Goal: Task Accomplishment & Management: Use online tool/utility

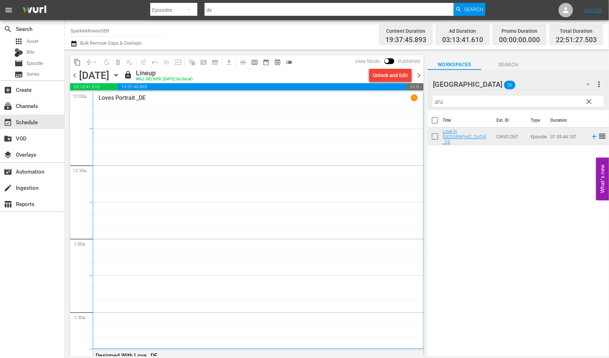
scroll to position [3348, 0]
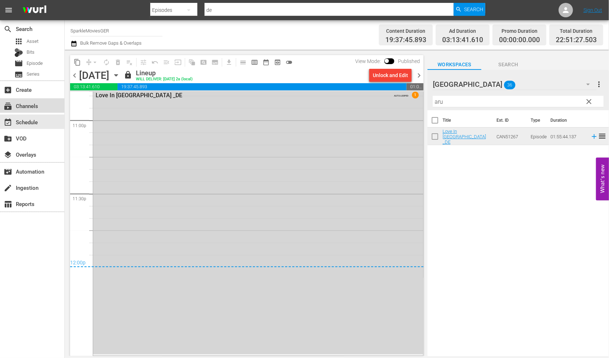
click at [34, 106] on div "subscriptions Channels" at bounding box center [20, 104] width 40 height 6
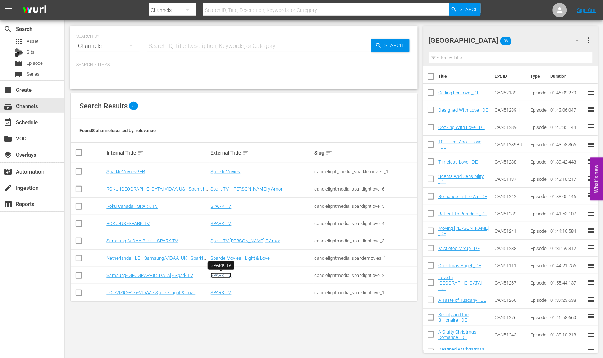
click at [222, 273] on link "SPARK TV" at bounding box center [221, 274] width 21 height 5
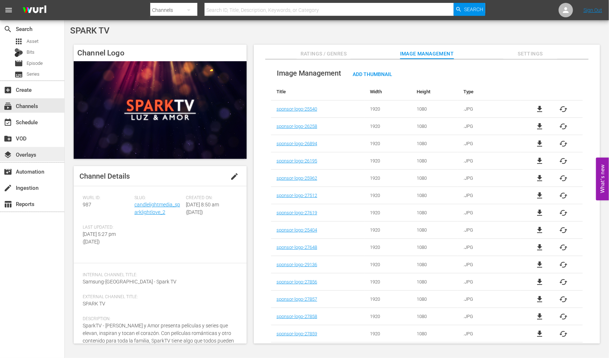
click at [34, 153] on div "layers Overlays" at bounding box center [20, 153] width 40 height 6
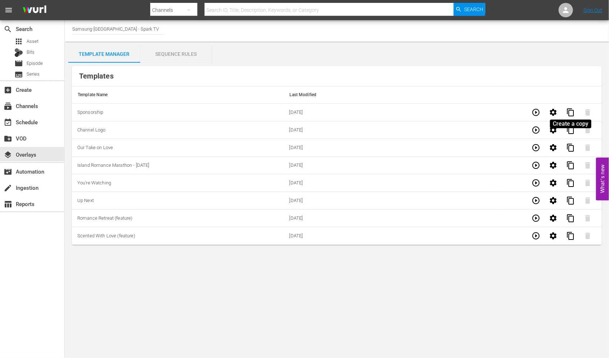
click at [572, 110] on span "content_copy" at bounding box center [571, 112] width 9 height 9
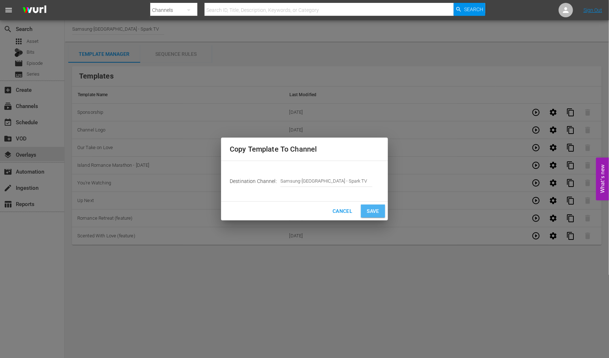
click at [369, 207] on span "Save" at bounding box center [373, 211] width 13 height 9
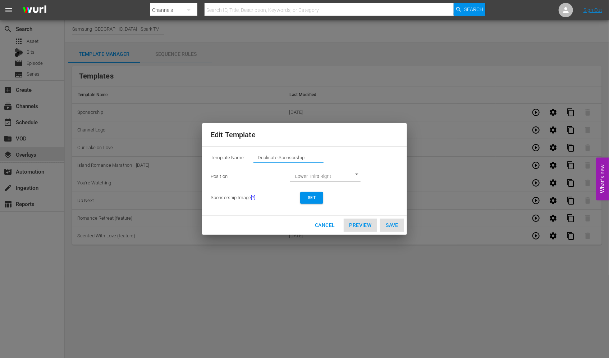
drag, startPoint x: 196, startPoint y: 158, endPoint x: 118, endPoint y: 152, distance: 78.6
click at [118, 152] on div "Edit Template Template Name: Duplicate Sponsorship Position: Lower Third Right …" at bounding box center [304, 178] width 601 height 349
click at [319, 198] on button "Set" at bounding box center [311, 198] width 23 height 12
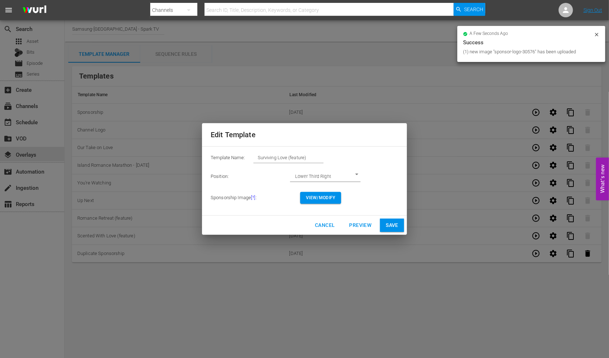
click at [329, 196] on span "View/Modify" at bounding box center [321, 198] width 30 height 8
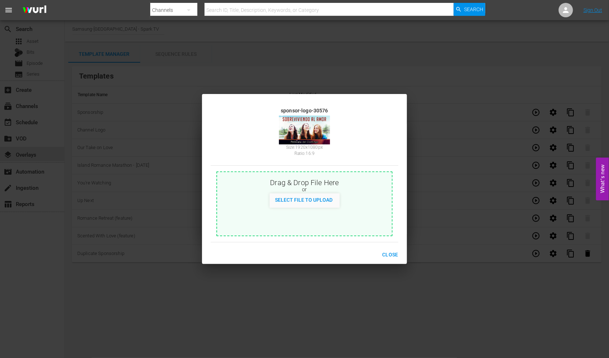
click at [393, 253] on span "Close" at bounding box center [390, 254] width 16 height 9
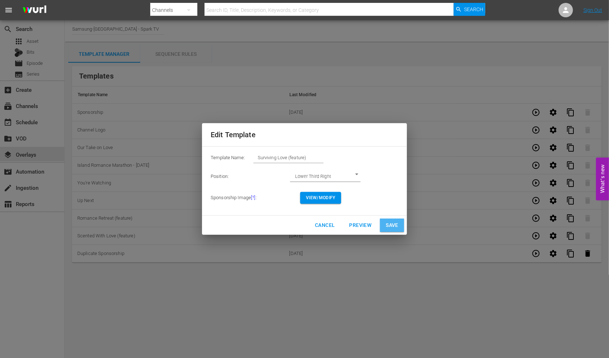
click at [397, 226] on span "Save" at bounding box center [392, 225] width 13 height 9
type input "Duplicate Sponsorship"
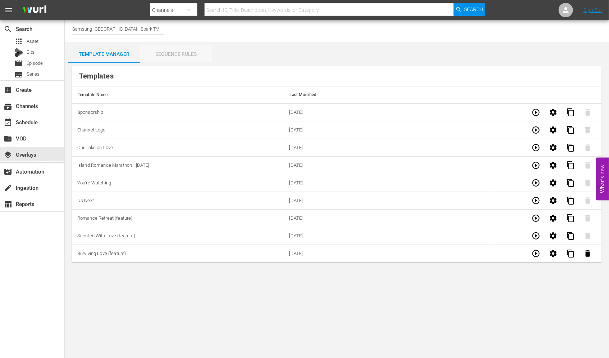
click at [180, 55] on div "Sequence Rules" at bounding box center [176, 53] width 72 height 17
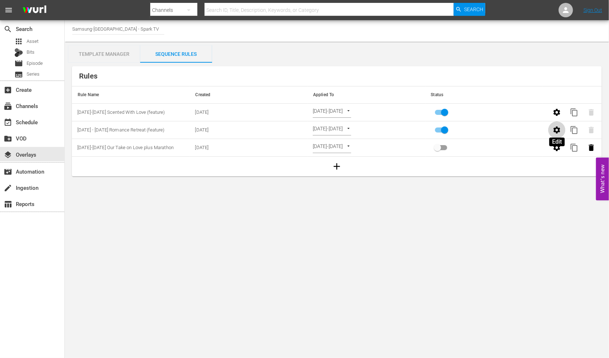
click at [560, 131] on icon "button" at bounding box center [557, 129] width 7 height 7
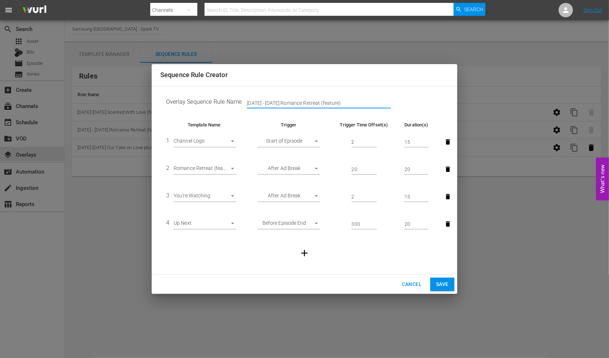
drag, startPoint x: 269, startPoint y: 102, endPoint x: 215, endPoint y: 99, distance: 54.1
click at [215, 99] on td "Overlay Sequence Rule Name [DATE] - [DATE] Romance Retreat (feature)" at bounding box center [304, 103] width 289 height 22
drag, startPoint x: 313, startPoint y: 101, endPoint x: 275, endPoint y: 103, distance: 38.5
click at [275, 103] on input "[DATE]-[DATE] Romance Retreat (feature)" at bounding box center [319, 103] width 144 height 11
type input "[DATE]-[DATE] Surviving Love (feature)"
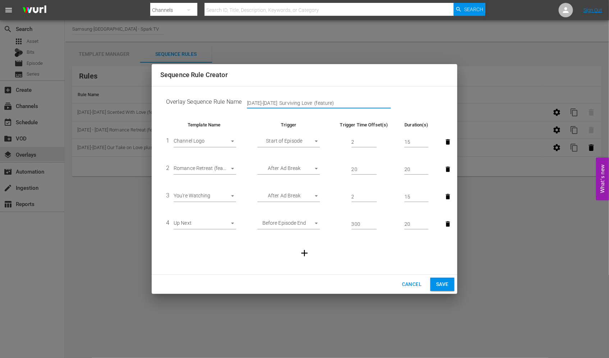
click at [231, 168] on body "menu Search By Channels Search ID, Title, Description, Keywords, or Category Se…" at bounding box center [304, 179] width 609 height 358
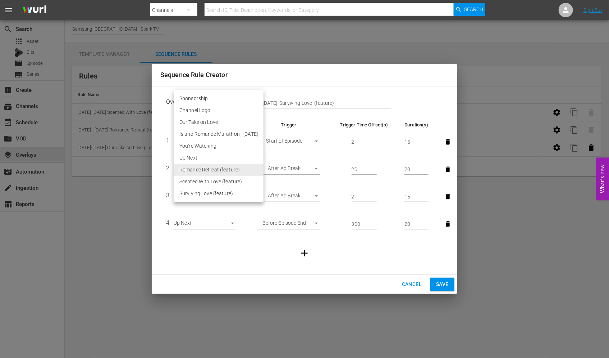
click at [213, 195] on li "Surviving Love (feature)" at bounding box center [219, 193] width 90 height 12
type input "30576"
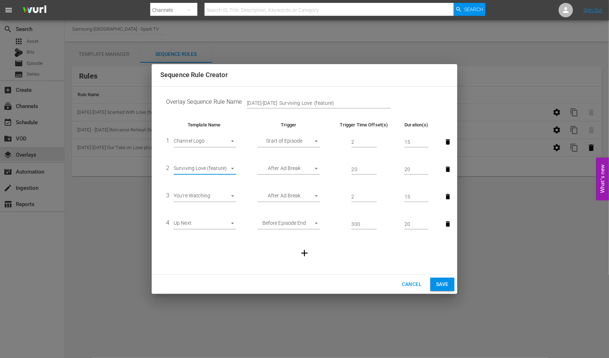
click at [442, 280] on span "Save" at bounding box center [442, 284] width 13 height 9
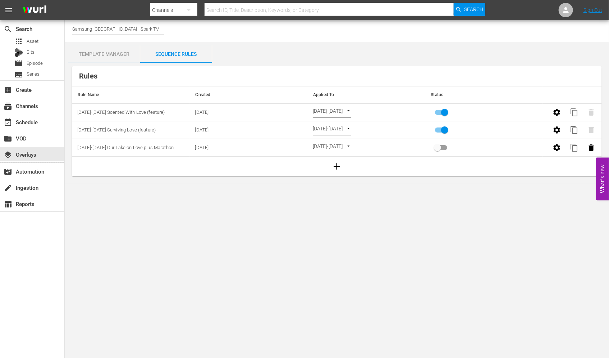
click at [103, 55] on div "Template Manager" at bounding box center [104, 53] width 72 height 17
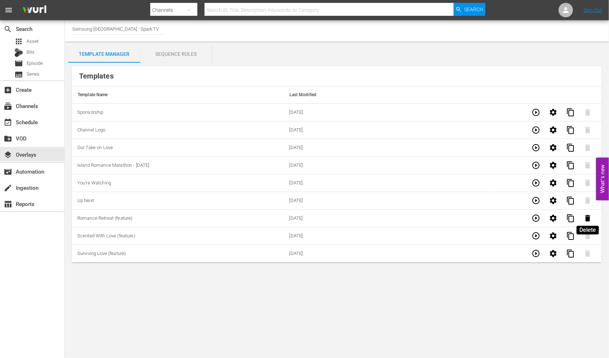
click at [588, 214] on icon "button" at bounding box center [588, 218] width 9 height 9
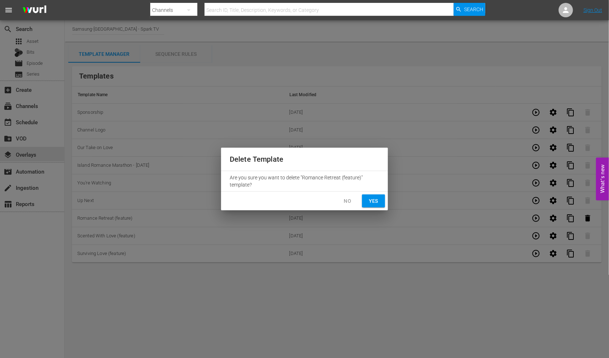
click at [374, 198] on span "Yes" at bounding box center [374, 200] width 12 height 9
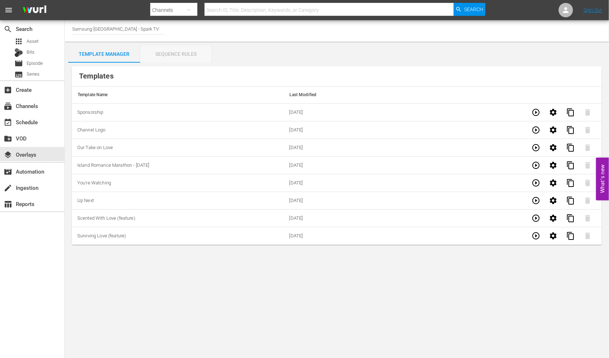
click at [174, 55] on div "Sequence Rules" at bounding box center [176, 53] width 72 height 17
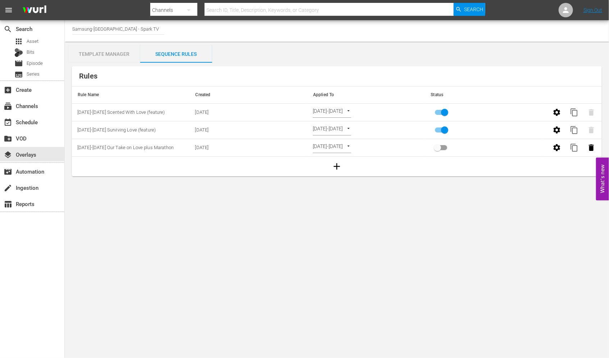
click at [360, 128] on body "menu Search By Channels Search ID, Title, Description, Keywords, or Category Se…" at bounding box center [304, 179] width 609 height 358
click at [340, 114] on li "Channel Level" at bounding box center [339, 118] width 52 height 12
type input "CHANNEL_LEVEL"
click at [351, 128] on body "menu Search By Channels Search ID, Title, Description, Keywords, or Category Se…" at bounding box center [304, 179] width 609 height 358
click at [339, 143] on li "Select Date" at bounding box center [334, 142] width 43 height 12
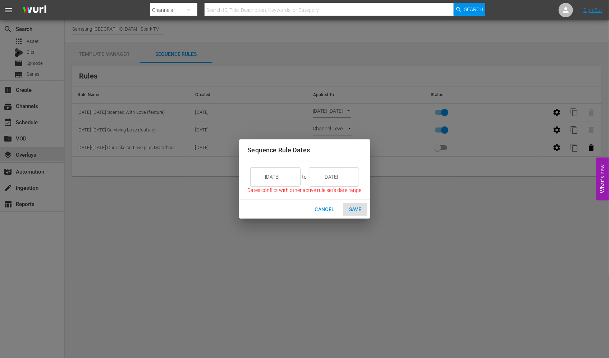
click at [292, 177] on input "[DATE]" at bounding box center [280, 176] width 40 height 19
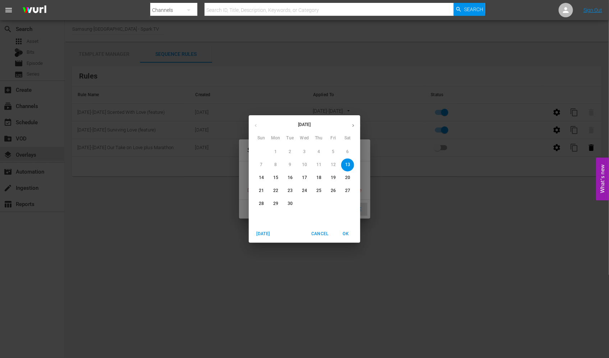
click at [279, 180] on span "15" at bounding box center [275, 177] width 13 height 6
type input "[DATE]"
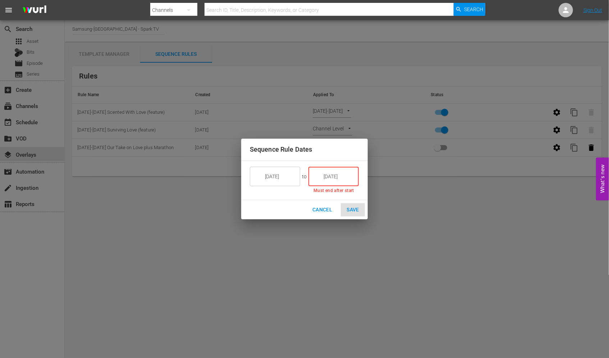
click at [337, 179] on input "[DATE]" at bounding box center [339, 176] width 40 height 19
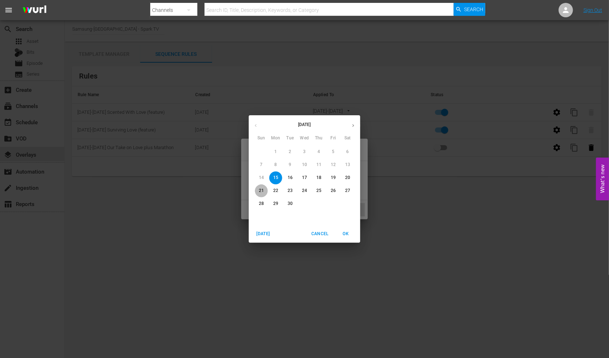
click at [261, 187] on p "21" at bounding box center [261, 190] width 5 height 6
type input "[DATE]"
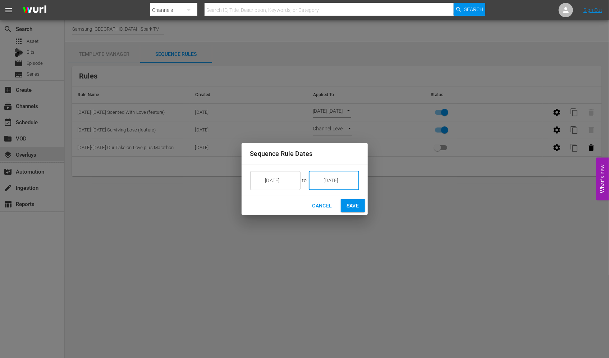
click at [353, 204] on span "Save" at bounding box center [353, 205] width 13 height 9
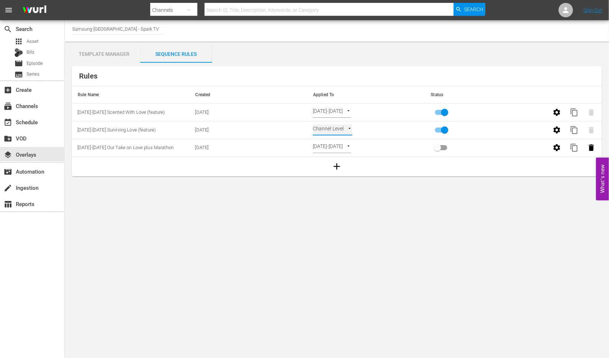
type input "SELECT_DATE"
click at [30, 123] on div "event_available Schedule" at bounding box center [20, 121] width 40 height 6
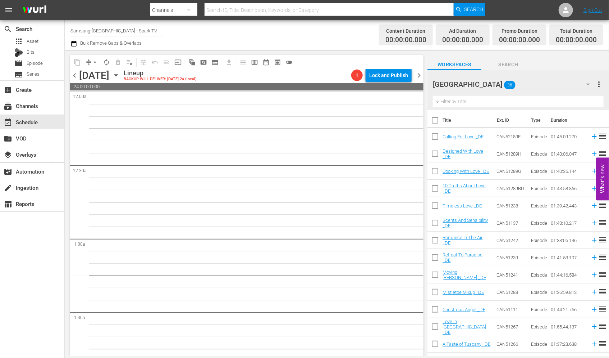
click at [589, 83] on icon "button" at bounding box center [588, 84] width 9 height 9
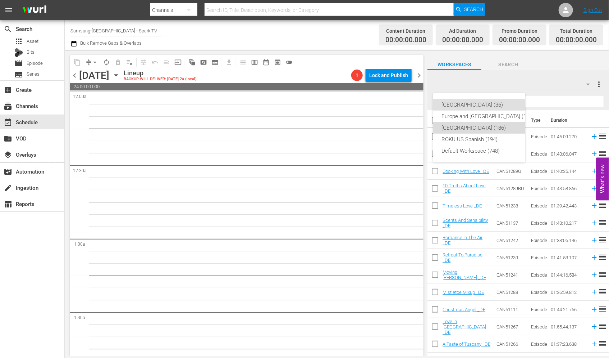
click at [469, 122] on div "[GEOGRAPHIC_DATA] (186)" at bounding box center [488, 128] width 92 height 12
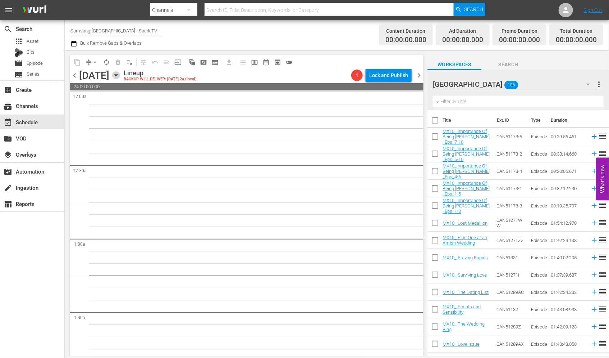
click at [120, 74] on icon "button" at bounding box center [116, 75] width 8 height 8
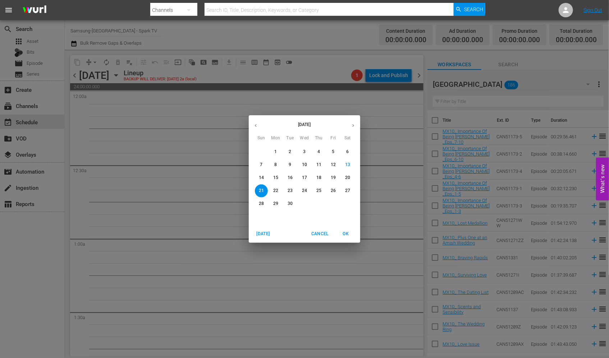
click at [277, 179] on p "15" at bounding box center [275, 177] width 5 height 6
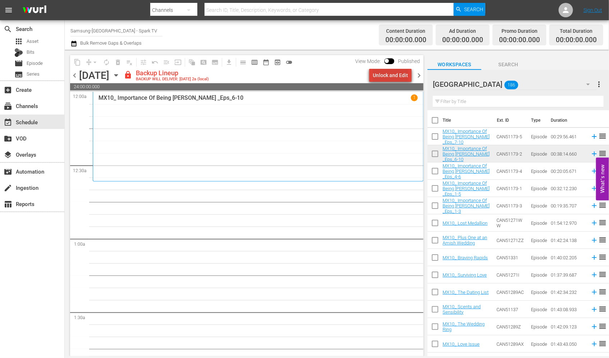
click at [399, 71] on div "Unlock and Edit" at bounding box center [390, 75] width 35 height 13
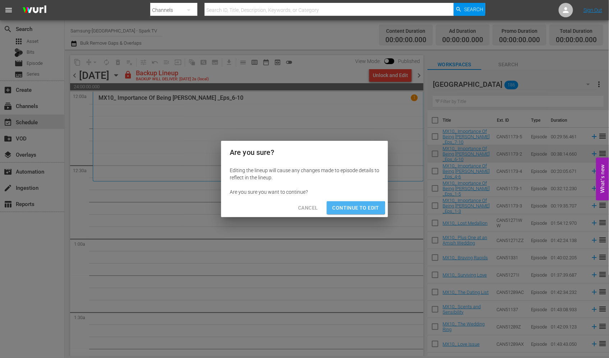
drag, startPoint x: 349, startPoint y: 208, endPoint x: 375, endPoint y: 197, distance: 27.7
click at [351, 207] on span "Continue to Edit" at bounding box center [356, 207] width 47 height 9
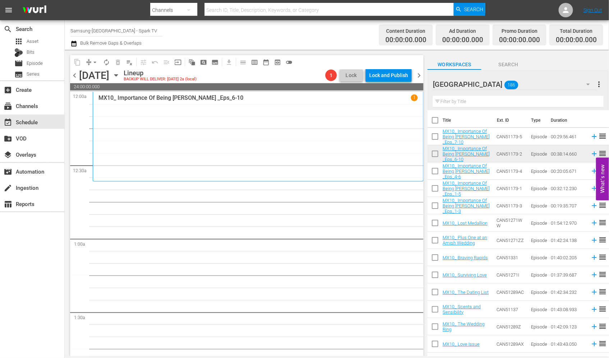
click at [455, 105] on input "text" at bounding box center [518, 102] width 171 height 12
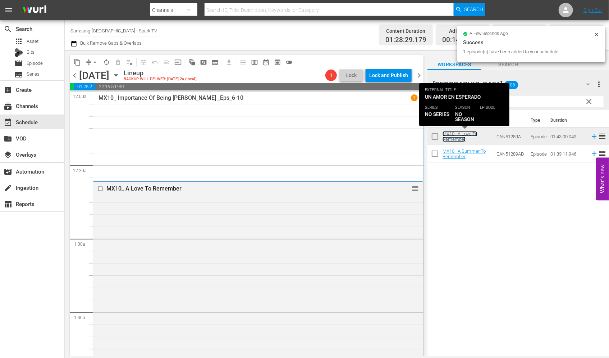
scroll to position [240, 0]
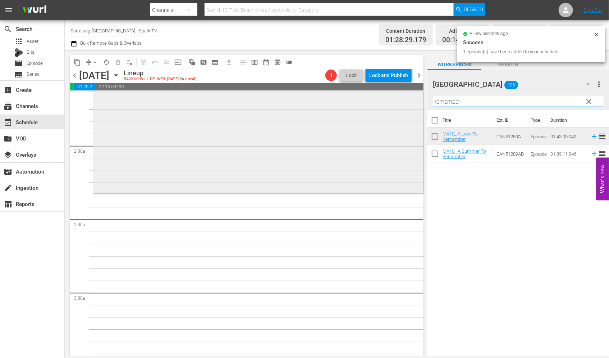
drag, startPoint x: 466, startPoint y: 102, endPoint x: 383, endPoint y: 99, distance: 83.2
click at [383, 99] on div "content_copy compress arrow_drop_down autorenew_outlined delete_forever_outline…" at bounding box center [337, 203] width 545 height 306
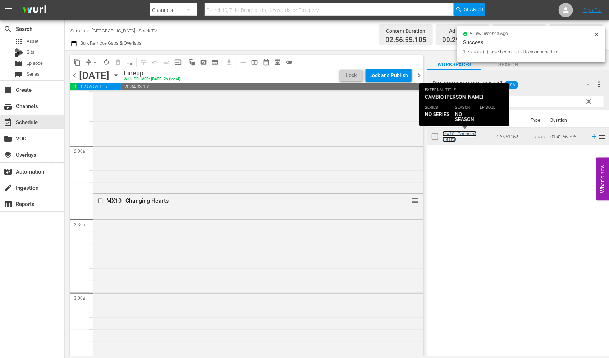
scroll to position [440, 0]
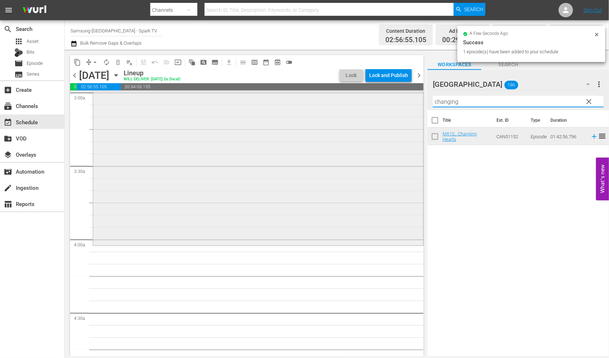
drag, startPoint x: 462, startPoint y: 103, endPoint x: 401, endPoint y: 98, distance: 61.3
click at [401, 98] on div "content_copy compress arrow_drop_down autorenew_outlined delete_forever_outline…" at bounding box center [337, 203] width 545 height 306
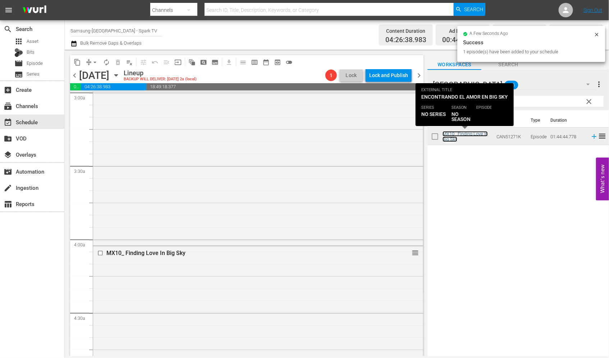
scroll to position [720, 0]
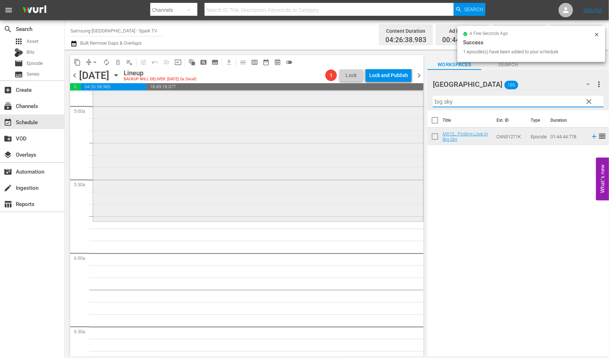
drag, startPoint x: 456, startPoint y: 102, endPoint x: 387, endPoint y: 103, distance: 69.4
click at [387, 103] on div "content_copy compress arrow_drop_down autorenew_outlined delete_forever_outline…" at bounding box center [337, 203] width 545 height 306
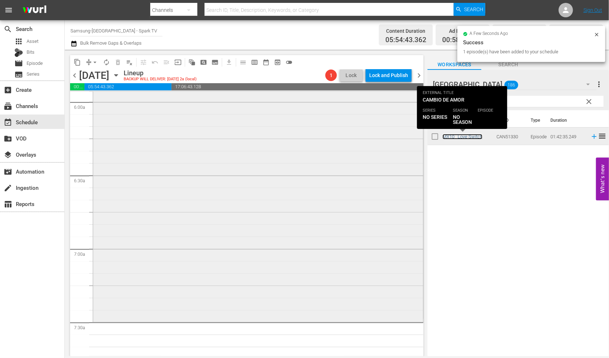
scroll to position [959, 0]
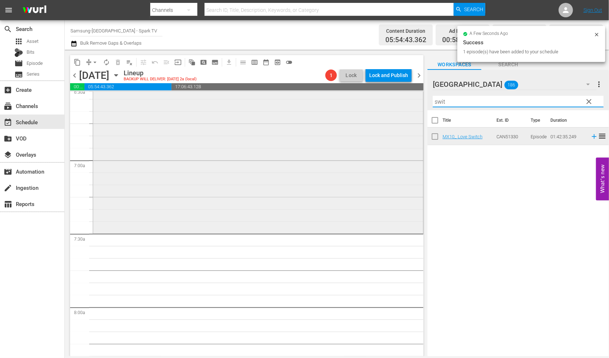
drag, startPoint x: 453, startPoint y: 102, endPoint x: 380, endPoint y: 105, distance: 73.8
click at [380, 105] on div "content_copy compress arrow_drop_down autorenew_outlined delete_forever_outline…" at bounding box center [337, 203] width 545 height 306
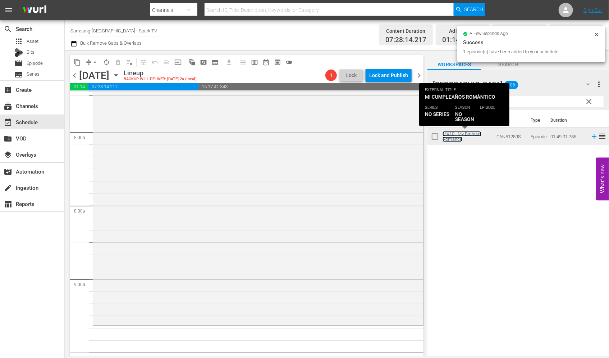
scroll to position [1159, 0]
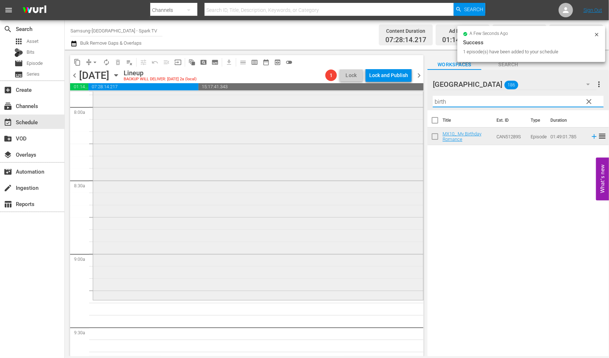
drag, startPoint x: 457, startPoint y: 102, endPoint x: 381, endPoint y: 103, distance: 76.3
click at [383, 102] on div "content_copy compress arrow_drop_down autorenew_outlined delete_forever_outline…" at bounding box center [337, 203] width 545 height 306
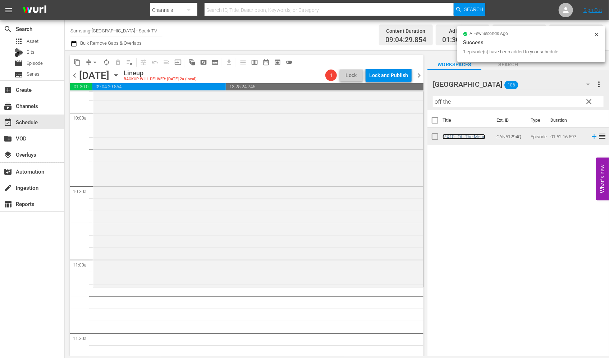
scroll to position [1479, 0]
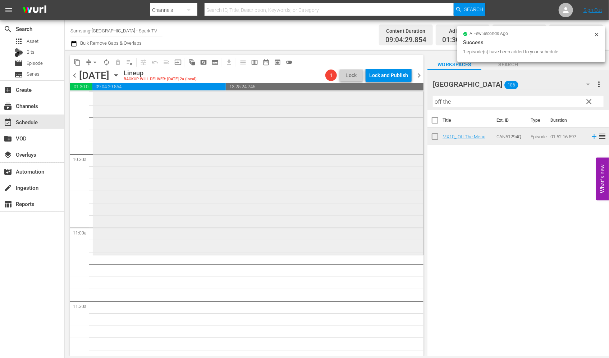
drag, startPoint x: 412, startPoint y: 101, endPoint x: 369, endPoint y: 103, distance: 42.9
click at [376, 103] on div "content_copy compress arrow_drop_down autorenew_outlined delete_forever_outline…" at bounding box center [337, 203] width 545 height 306
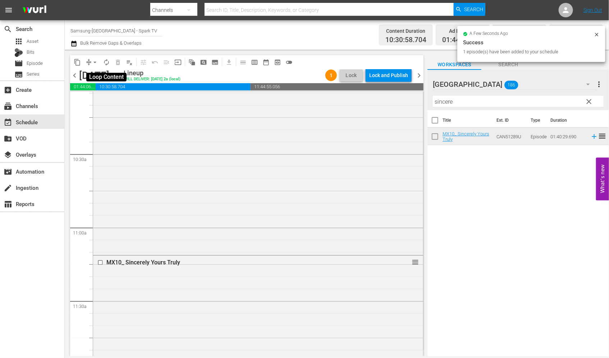
click at [107, 62] on span "autorenew_outlined" at bounding box center [106, 62] width 7 height 7
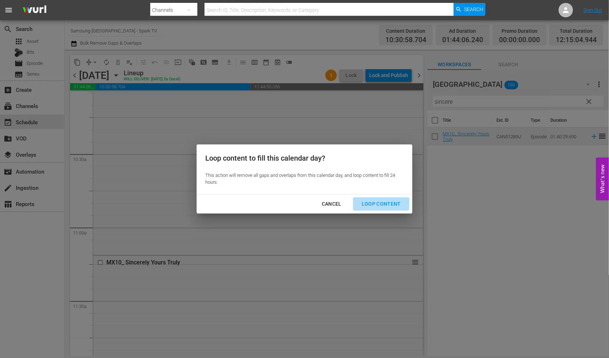
click at [376, 202] on div "Loop Content" at bounding box center [381, 203] width 51 height 9
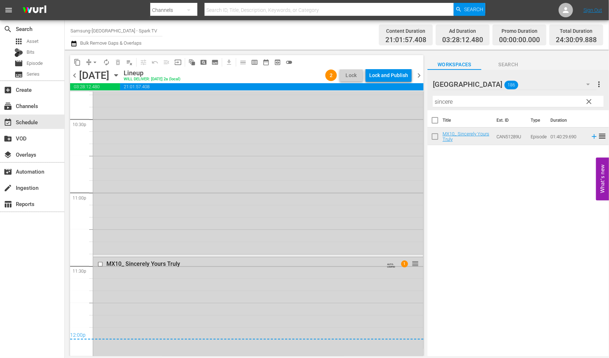
scroll to position [3318, 0]
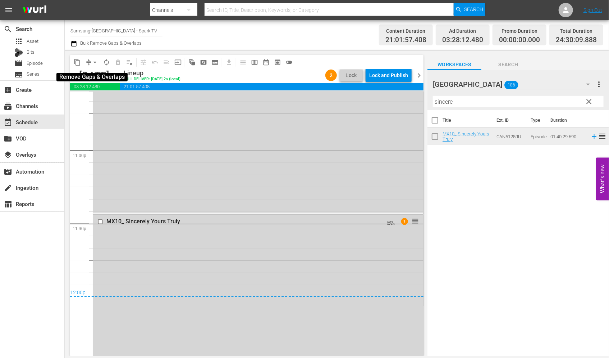
click at [93, 61] on span "arrow_drop_down" at bounding box center [94, 62] width 7 height 7
drag, startPoint x: 106, startPoint y: 100, endPoint x: 112, endPoint y: 102, distance: 6.5
click at [112, 102] on li "Align to End of Previous Day" at bounding box center [96, 100] width 76 height 12
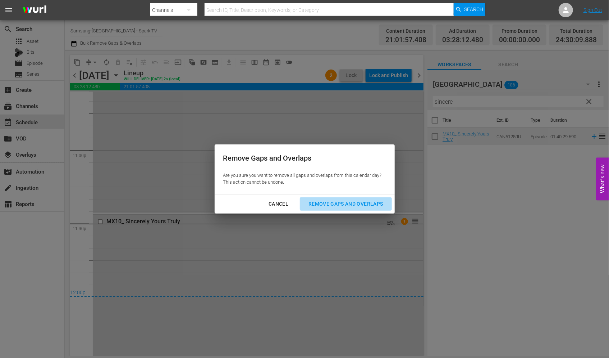
click at [361, 202] on div "Remove Gaps and Overlaps" at bounding box center [346, 203] width 86 height 9
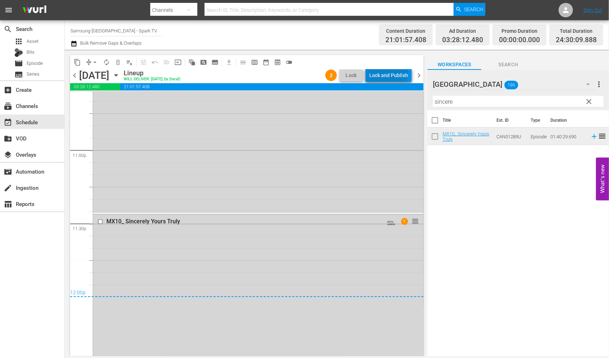
click at [390, 73] on div "Lock and Publish" at bounding box center [388, 75] width 39 height 13
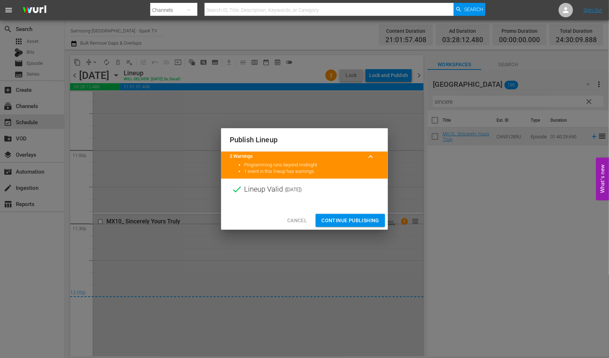
click at [347, 218] on span "Continue Publishing" at bounding box center [351, 220] width 58 height 9
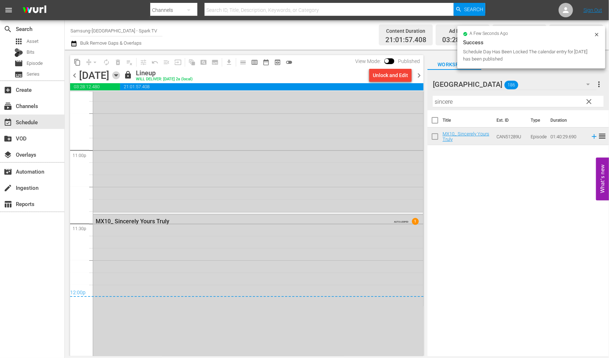
click at [120, 76] on icon "button" at bounding box center [116, 75] width 8 height 8
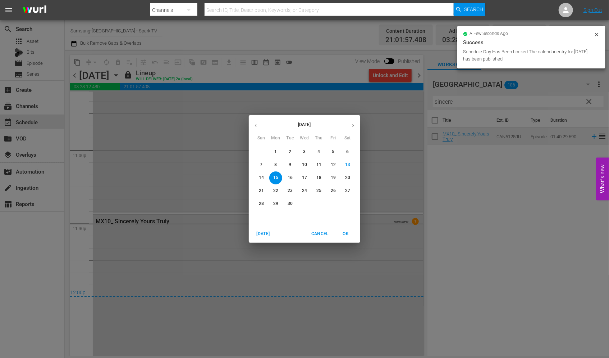
click at [290, 178] on p "16" at bounding box center [290, 177] width 5 height 6
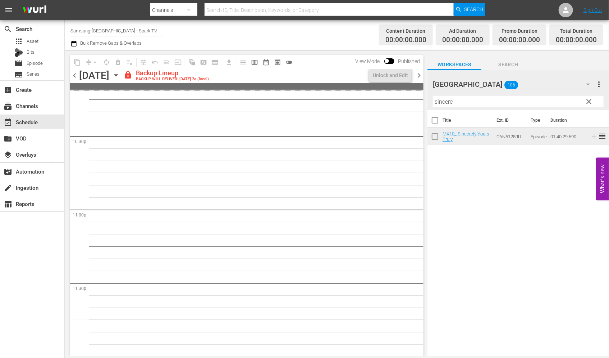
scroll to position [3258, 0]
click at [394, 73] on div "Unlock and Edit" at bounding box center [390, 75] width 35 height 13
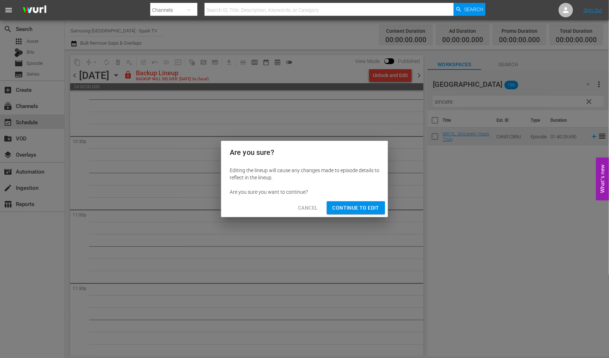
click at [353, 206] on span "Continue to Edit" at bounding box center [356, 207] width 47 height 9
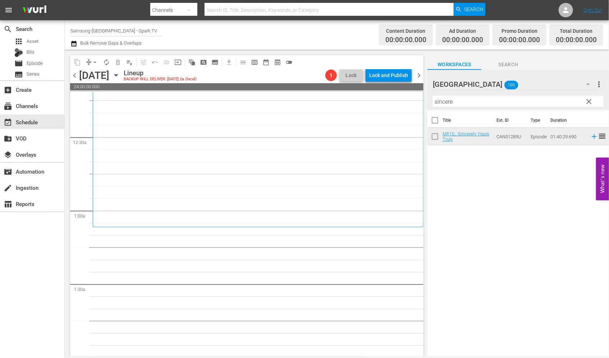
scroll to position [0, 0]
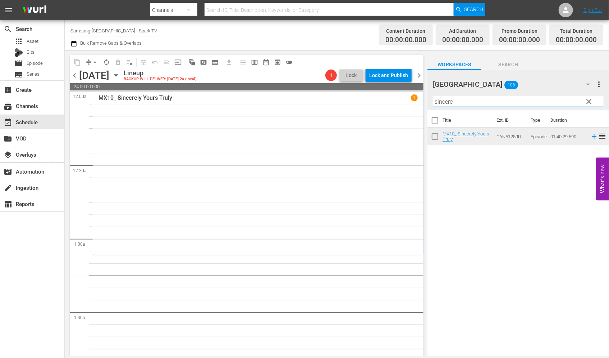
drag, startPoint x: 454, startPoint y: 103, endPoint x: 358, endPoint y: 103, distance: 96.4
click at [358, 103] on div "content_copy compress arrow_drop_down autorenew_outlined delete_forever_outline…" at bounding box center [337, 203] width 545 height 306
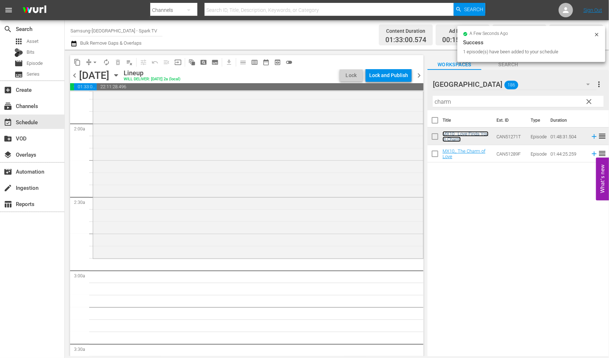
scroll to position [280, 0]
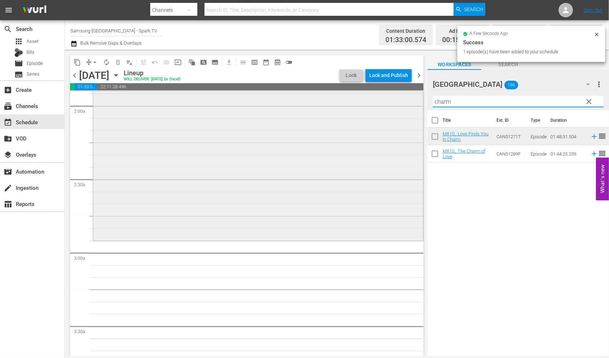
drag, startPoint x: 459, startPoint y: 105, endPoint x: 402, endPoint y: 101, distance: 57.3
click at [402, 101] on div "content_copy compress arrow_drop_down autorenew_outlined delete_forever_outline…" at bounding box center [337, 203] width 545 height 306
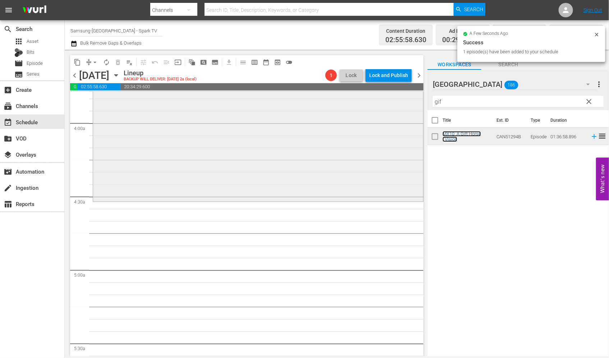
scroll to position [559, 0]
drag, startPoint x: 452, startPoint y: 104, endPoint x: 416, endPoint y: 101, distance: 36.2
click at [416, 101] on div "content_copy compress arrow_drop_down autorenew_outlined delete_forever_outline…" at bounding box center [337, 203] width 545 height 306
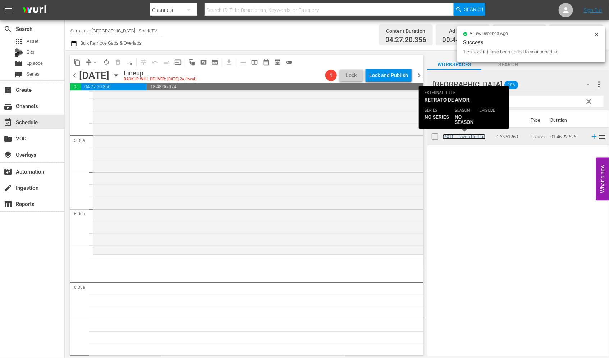
scroll to position [799, 0]
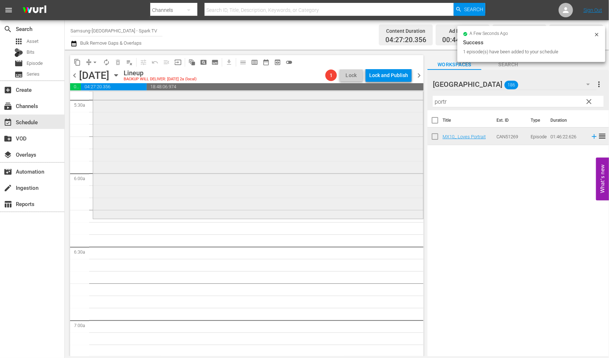
drag, startPoint x: 473, startPoint y: 103, endPoint x: 326, endPoint y: 99, distance: 147.6
click at [328, 99] on div "content_copy compress arrow_drop_down autorenew_outlined delete_forever_outline…" at bounding box center [337, 203] width 545 height 306
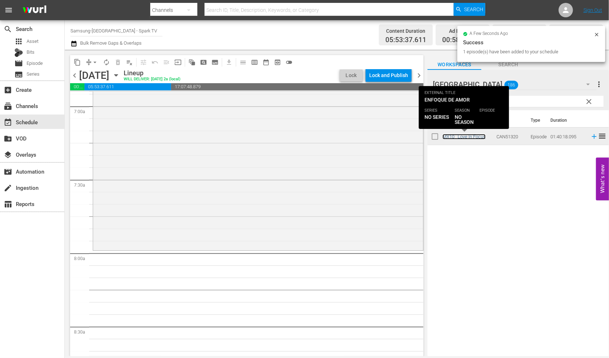
scroll to position [1039, 0]
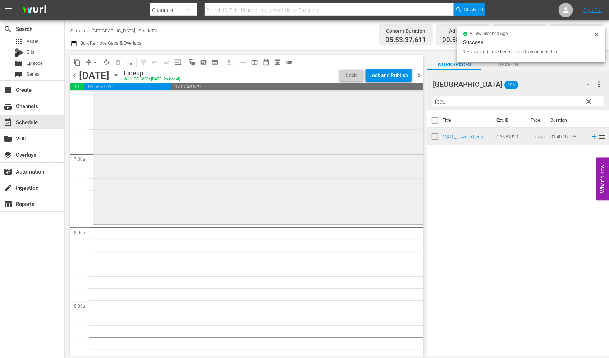
drag, startPoint x: 451, startPoint y: 101, endPoint x: 386, endPoint y: 103, distance: 64.8
click at [386, 103] on div "content_copy compress arrow_drop_down autorenew_outlined delete_forever_outline…" at bounding box center [337, 203] width 545 height 306
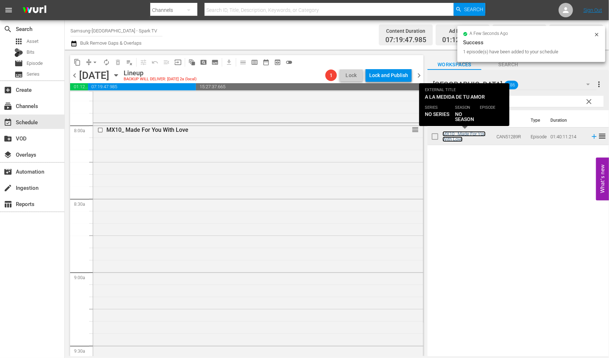
scroll to position [1279, 0]
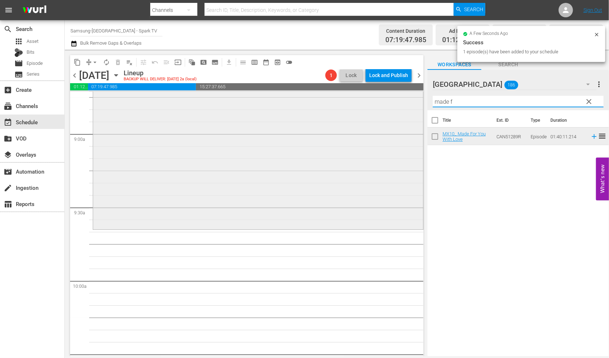
drag, startPoint x: 452, startPoint y: 103, endPoint x: 371, endPoint y: 103, distance: 81.3
click at [371, 102] on div "content_copy compress arrow_drop_down autorenew_outlined delete_forever_outline…" at bounding box center [337, 203] width 545 height 306
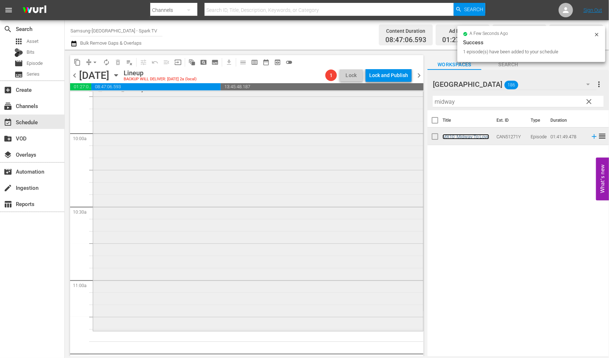
scroll to position [1519, 0]
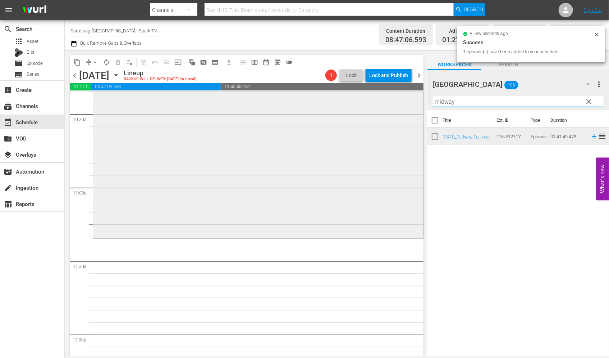
drag, startPoint x: 450, startPoint y: 103, endPoint x: 334, endPoint y: 112, distance: 116.9
click at [334, 112] on div "content_copy compress arrow_drop_down autorenew_outlined delete_forever_outline…" at bounding box center [337, 203] width 545 height 306
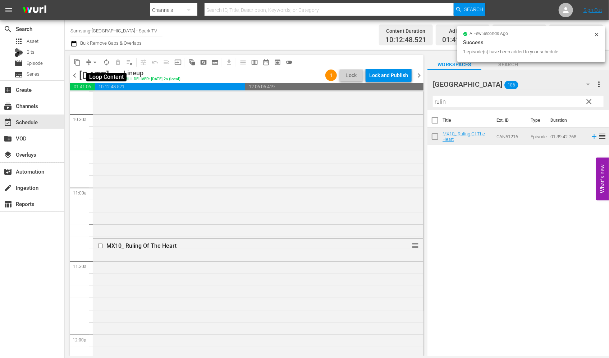
click at [106, 59] on span "autorenew_outlined" at bounding box center [106, 62] width 7 height 7
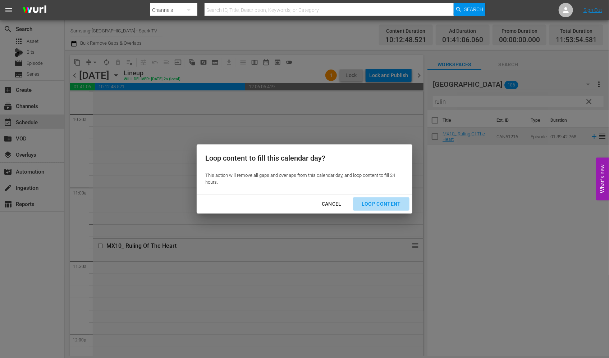
drag, startPoint x: 384, startPoint y: 202, endPoint x: 394, endPoint y: 212, distance: 14.5
click at [384, 202] on div "Loop Content" at bounding box center [381, 203] width 51 height 9
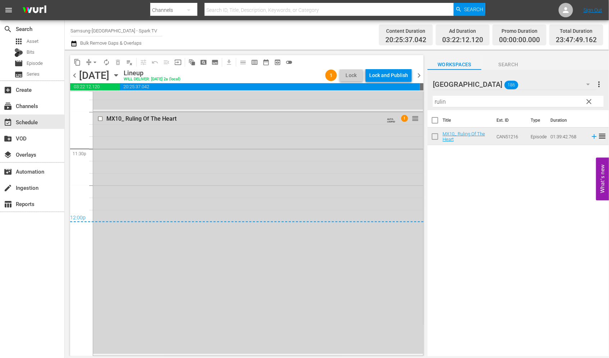
scroll to position [3233, 0]
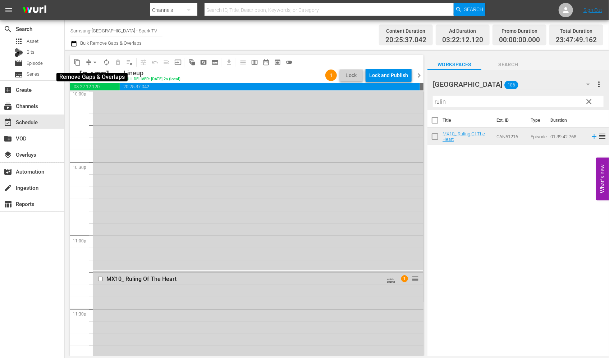
click at [97, 62] on span "arrow_drop_down" at bounding box center [94, 62] width 7 height 7
click at [101, 101] on li "Align to End of Previous Day" at bounding box center [96, 100] width 76 height 12
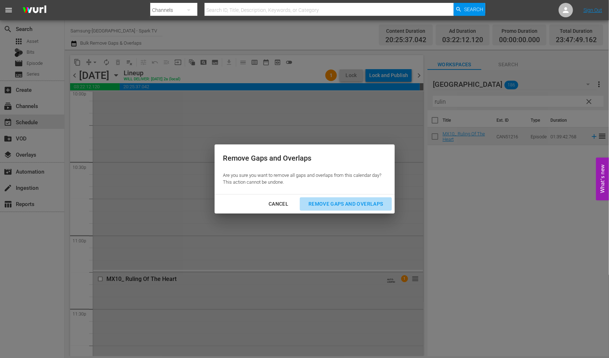
click at [362, 203] on div "Remove Gaps and Overlaps" at bounding box center [346, 203] width 86 height 9
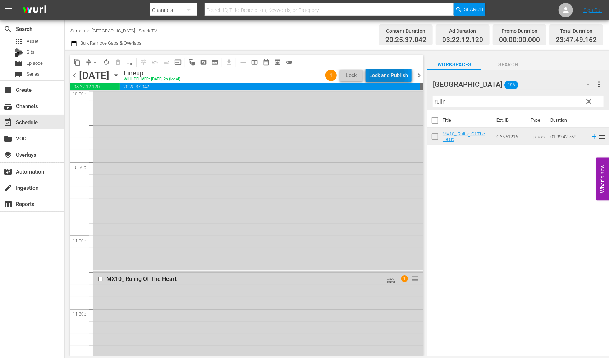
click at [386, 76] on div "Lock and Publish" at bounding box center [388, 75] width 39 height 13
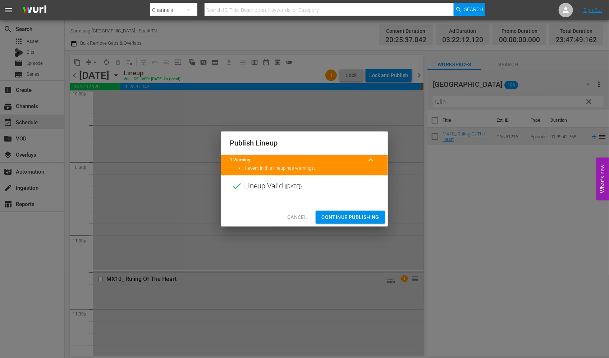
drag, startPoint x: 351, startPoint y: 214, endPoint x: 347, endPoint y: 212, distance: 4.6
click at [351, 214] on span "Continue Publishing" at bounding box center [351, 217] width 58 height 9
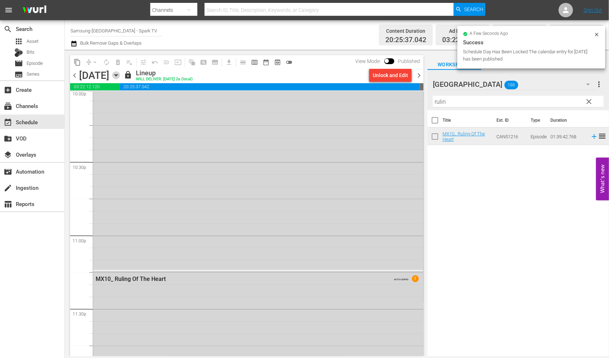
click at [118, 74] on icon "button" at bounding box center [115, 75] width 3 height 2
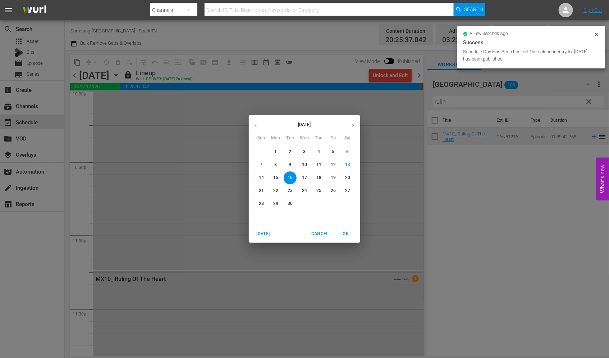
click at [304, 176] on p "17" at bounding box center [304, 177] width 5 height 6
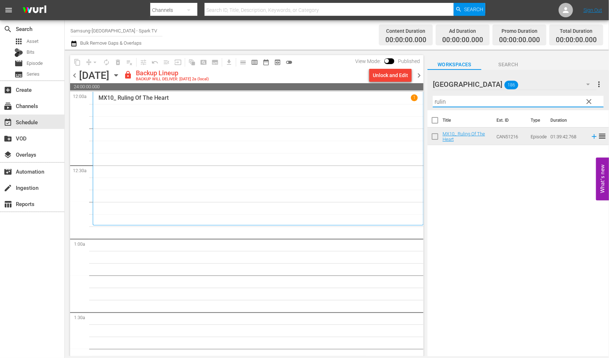
drag, startPoint x: 461, startPoint y: 100, endPoint x: 355, endPoint y: 98, distance: 106.5
click at [355, 98] on div "content_copy compress arrow_drop_down autorenew_outlined delete_forever_outline…" at bounding box center [337, 203] width 545 height 306
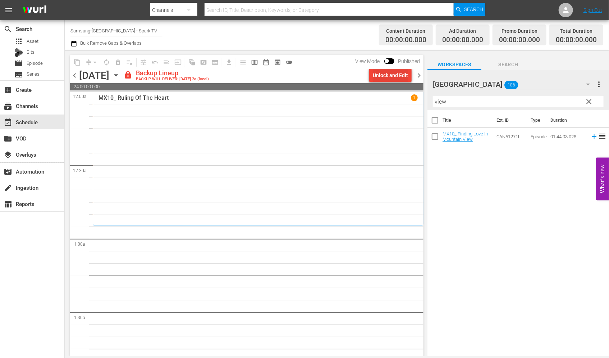
click at [391, 74] on div "Unlock and Edit" at bounding box center [390, 75] width 35 height 13
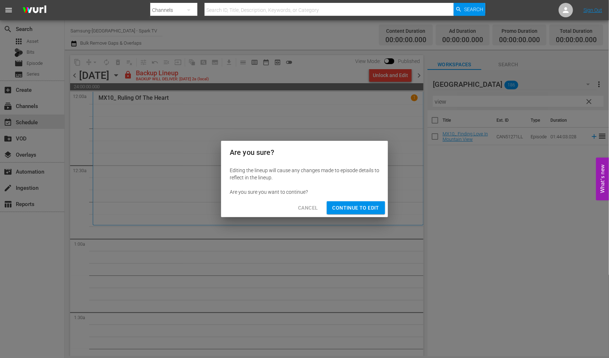
click at [364, 207] on span "Continue to Edit" at bounding box center [356, 207] width 47 height 9
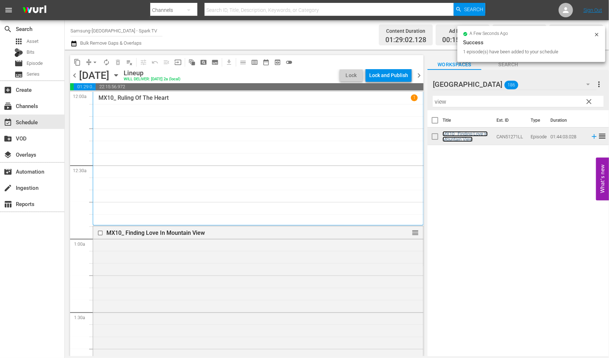
scroll to position [240, 0]
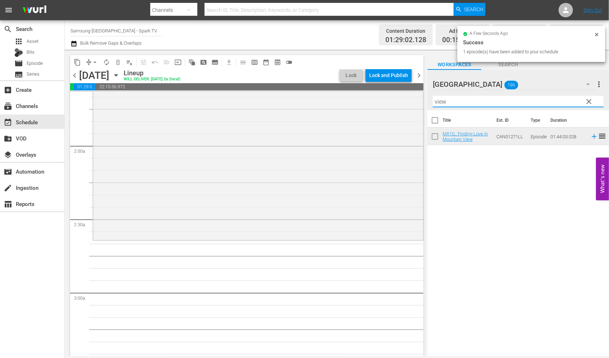
drag, startPoint x: 461, startPoint y: 102, endPoint x: 425, endPoint y: 103, distance: 36.7
click at [425, 103] on div "content_copy compress arrow_drop_down autorenew_outlined delete_forever_outline…" at bounding box center [337, 203] width 545 height 306
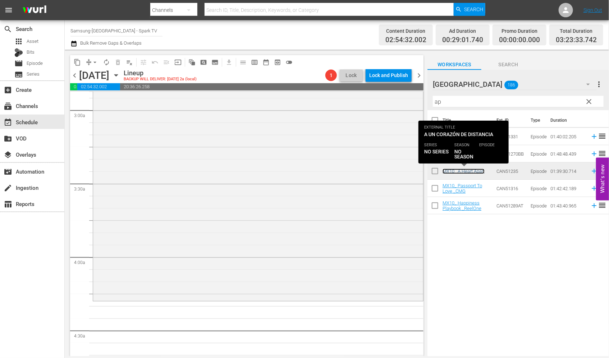
scroll to position [440, 0]
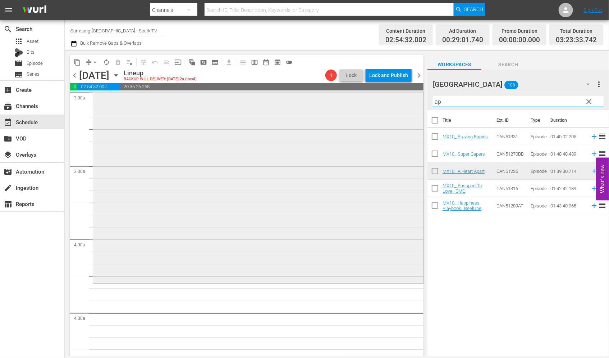
drag, startPoint x: 452, startPoint y: 105, endPoint x: 405, endPoint y: 103, distance: 46.8
click at [405, 103] on div "content_copy compress arrow_drop_down autorenew_outlined delete_forever_outline…" at bounding box center [337, 203] width 545 height 306
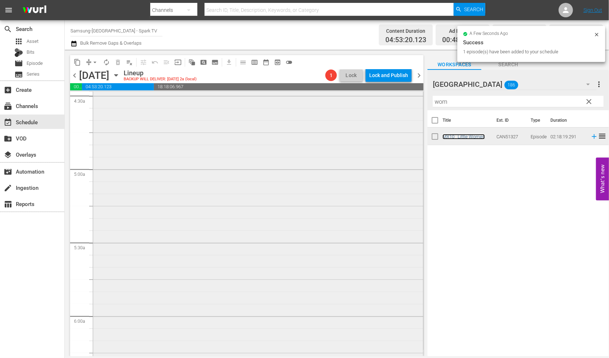
scroll to position [759, 0]
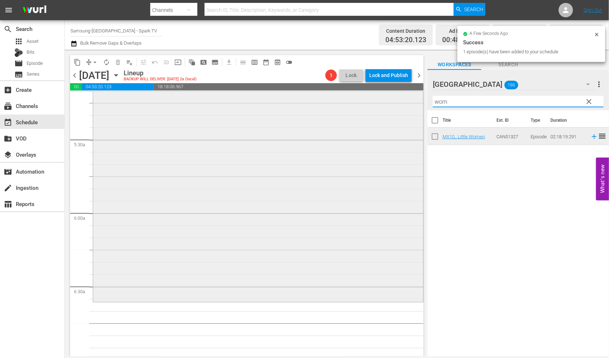
drag, startPoint x: 460, startPoint y: 102, endPoint x: 413, endPoint y: 102, distance: 46.8
click at [413, 102] on div "content_copy compress arrow_drop_down autorenew_outlined delete_forever_outline…" at bounding box center [337, 203] width 545 height 306
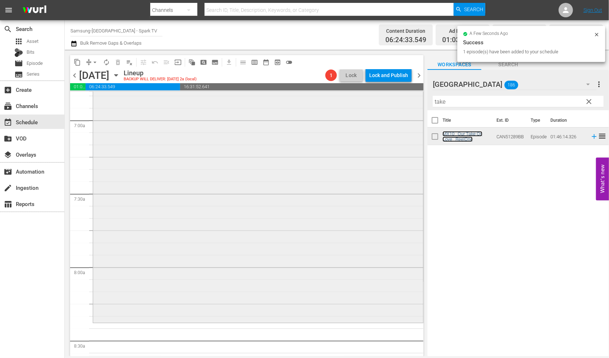
scroll to position [1039, 0]
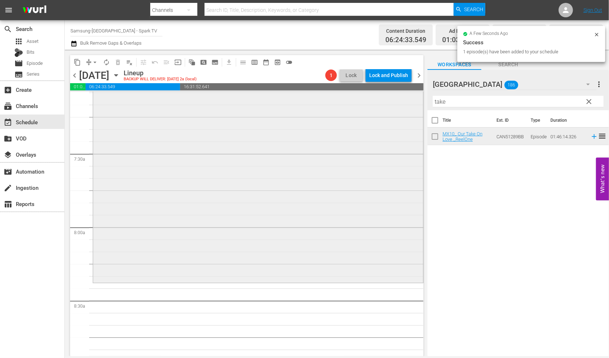
drag, startPoint x: 457, startPoint y: 100, endPoint x: 396, endPoint y: 99, distance: 60.8
click at [398, 99] on div "content_copy compress arrow_drop_down autorenew_outlined delete_forever_outline…" at bounding box center [337, 203] width 545 height 306
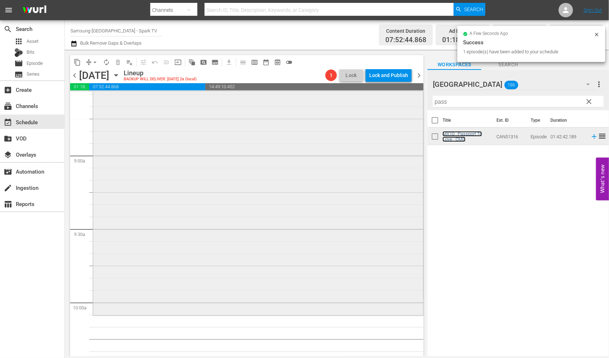
scroll to position [1359, 0]
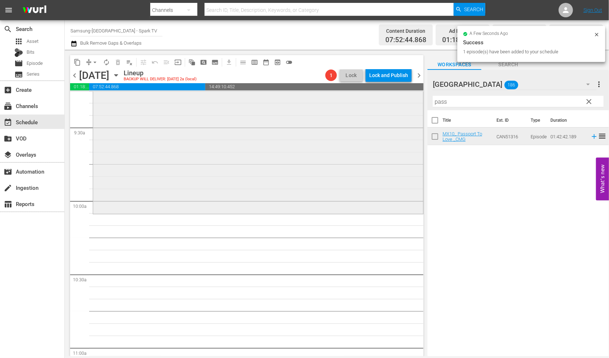
drag, startPoint x: 458, startPoint y: 100, endPoint x: 367, endPoint y: 107, distance: 90.6
click at [369, 106] on div "content_copy compress arrow_drop_down autorenew_outlined delete_forever_outline…" at bounding box center [337, 203] width 545 height 306
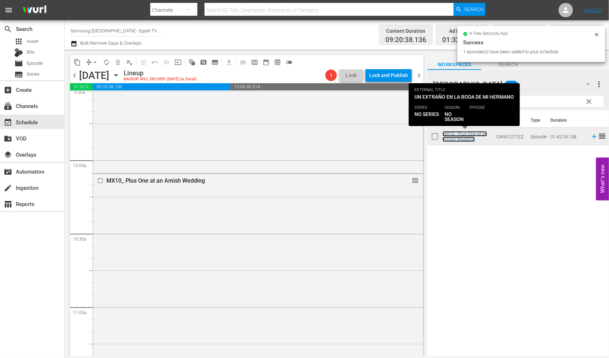
scroll to position [1559, 0]
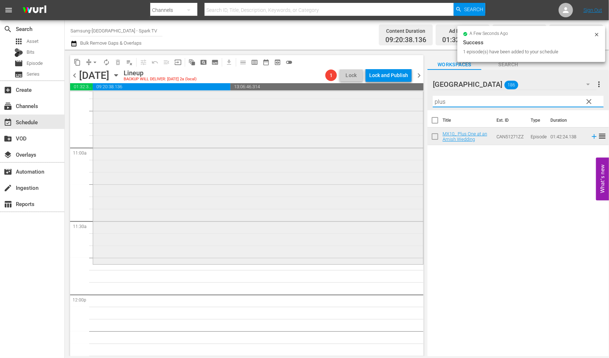
drag, startPoint x: 452, startPoint y: 100, endPoint x: 376, endPoint y: 100, distance: 76.3
click at [376, 100] on div "content_copy compress arrow_drop_down autorenew_outlined delete_forever_outline…" at bounding box center [337, 203] width 545 height 306
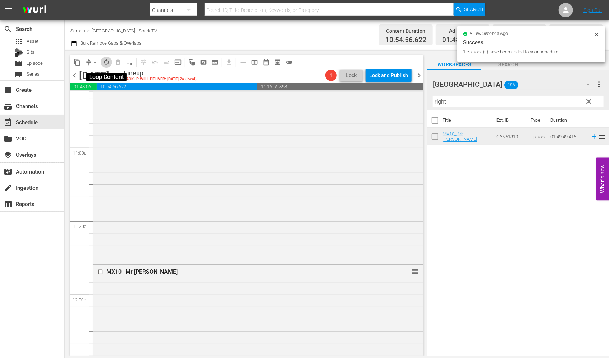
click at [106, 63] on span "autorenew_outlined" at bounding box center [106, 62] width 7 height 7
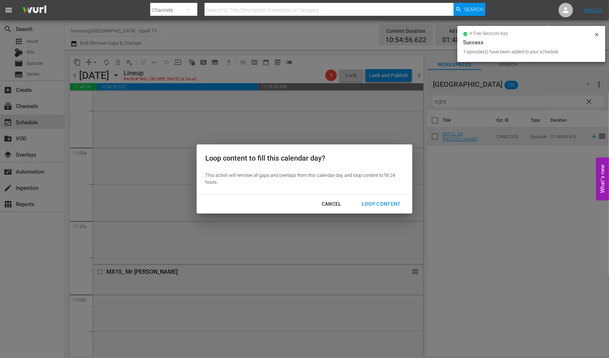
drag, startPoint x: 377, startPoint y: 202, endPoint x: 390, endPoint y: 209, distance: 14.6
click at [377, 202] on div "Loop Content" at bounding box center [381, 203] width 51 height 9
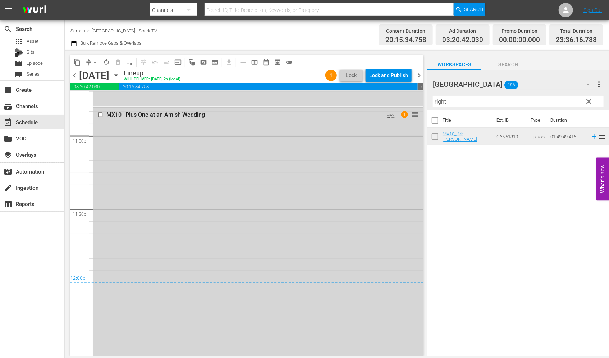
scroll to position [3334, 0]
click at [92, 60] on span "arrow_drop_down" at bounding box center [94, 62] width 7 height 7
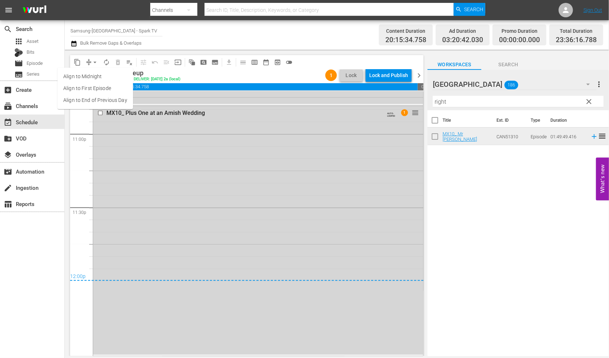
click at [98, 98] on li "Align to End of Previous Day" at bounding box center [96, 100] width 76 height 12
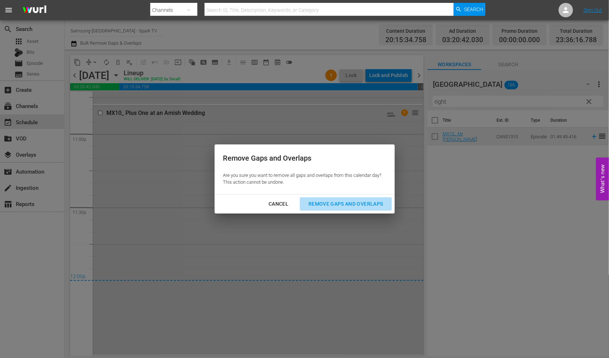
click at [354, 203] on div "Remove Gaps and Overlaps" at bounding box center [346, 203] width 86 height 9
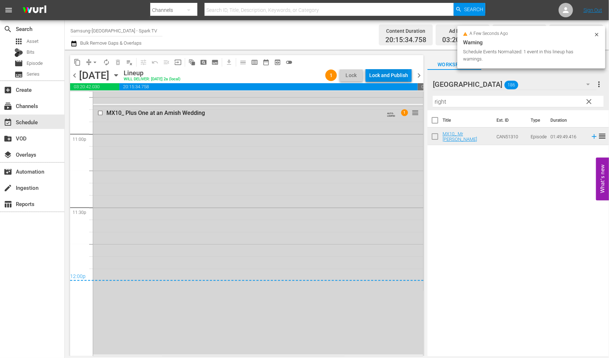
click at [391, 76] on div "Lock and Publish" at bounding box center [388, 75] width 39 height 13
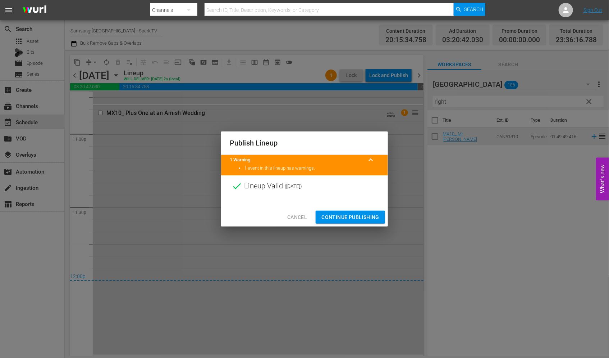
click at [350, 214] on span "Continue Publishing" at bounding box center [351, 217] width 58 height 9
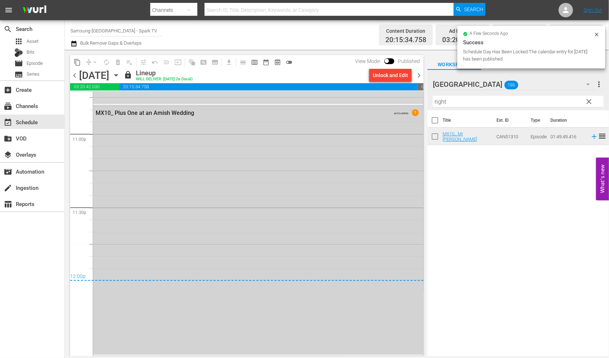
drag, startPoint x: 388, startPoint y: 76, endPoint x: 296, endPoint y: 136, distance: 109.7
click at [296, 136] on div "content_copy compress arrow_drop_down autorenew_outlined delete_forever_outline…" at bounding box center [247, 205] width 354 height 301
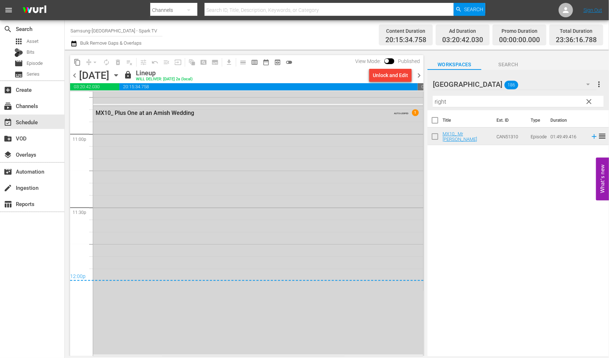
click at [118, 75] on icon "button" at bounding box center [115, 75] width 3 height 2
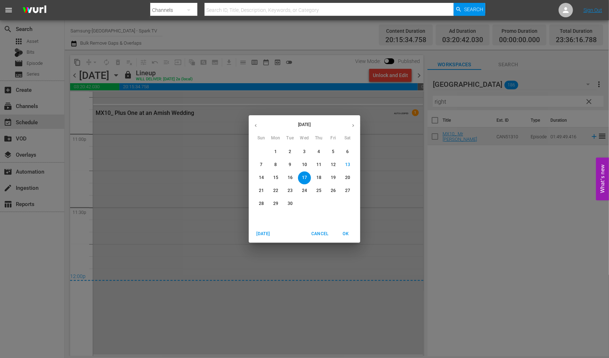
click at [319, 178] on p "18" at bounding box center [319, 177] width 5 height 6
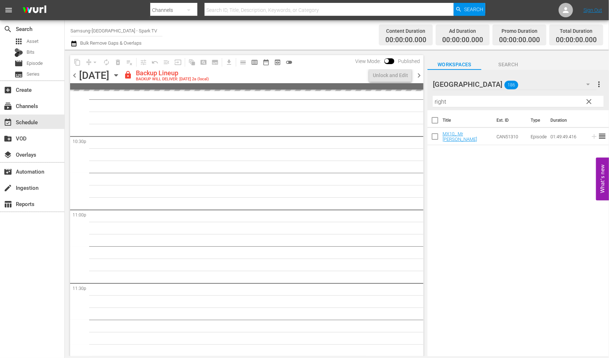
scroll to position [3258, 0]
click at [380, 75] on div "Unlock and Edit" at bounding box center [390, 75] width 35 height 13
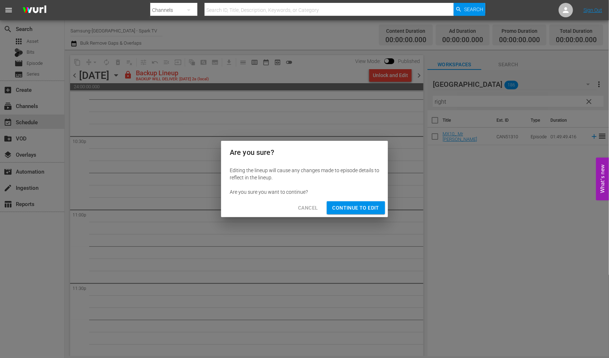
click at [358, 207] on span "Continue to Edit" at bounding box center [356, 207] width 47 height 9
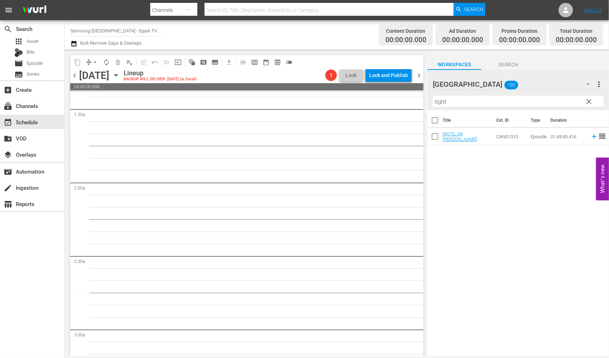
scroll to position [0, 0]
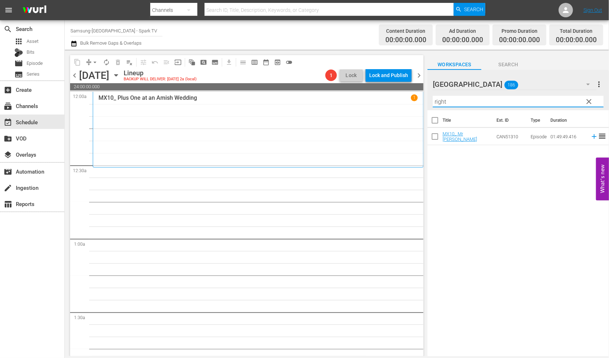
drag, startPoint x: 453, startPoint y: 100, endPoint x: 404, endPoint y: 99, distance: 48.9
click at [404, 99] on div "content_copy compress arrow_drop_down autorenew_outlined delete_forever_outline…" at bounding box center [337, 203] width 545 height 306
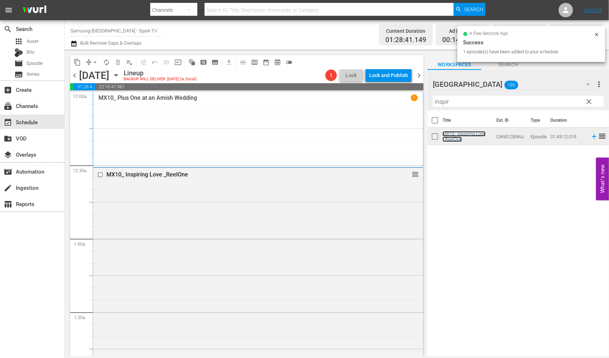
scroll to position [240, 0]
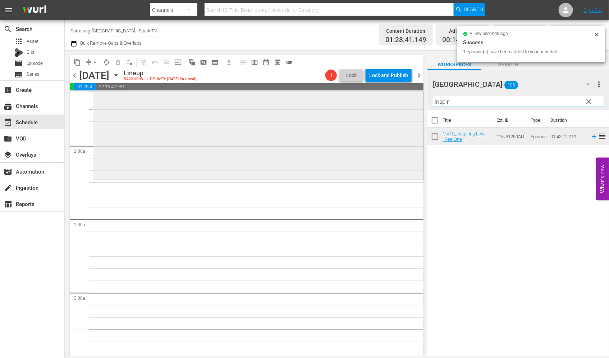
drag, startPoint x: 458, startPoint y: 102, endPoint x: 381, endPoint y: 97, distance: 77.2
click at [381, 97] on div "content_copy compress arrow_drop_down autorenew_outlined delete_forever_outline…" at bounding box center [337, 203] width 545 height 306
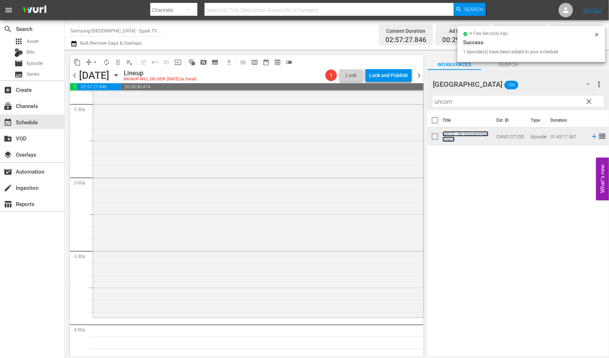
scroll to position [360, 0]
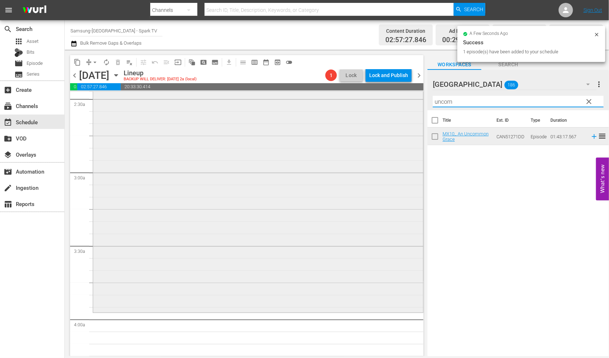
drag, startPoint x: 461, startPoint y: 101, endPoint x: 387, endPoint y: 98, distance: 73.8
click at [387, 98] on div "content_copy compress arrow_drop_down autorenew_outlined delete_forever_outline…" at bounding box center [337, 203] width 545 height 306
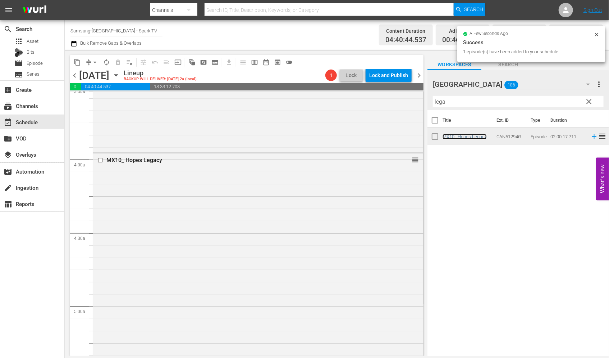
scroll to position [720, 0]
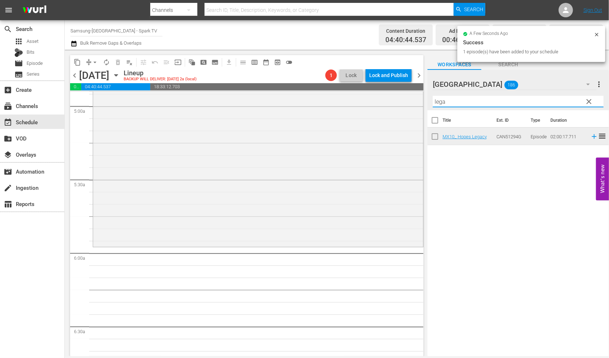
drag, startPoint x: 455, startPoint y: 102, endPoint x: 419, endPoint y: 99, distance: 35.8
click at [419, 99] on div "content_copy compress arrow_drop_down autorenew_outlined delete_forever_outline…" at bounding box center [337, 203] width 545 height 306
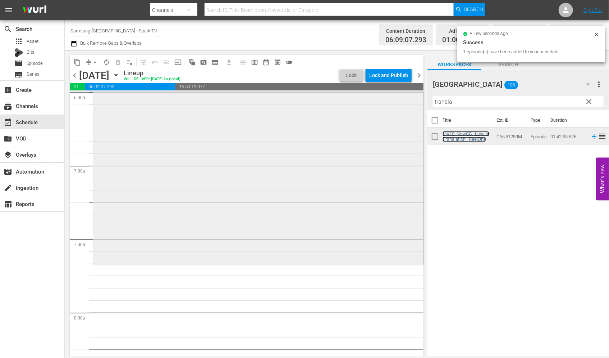
scroll to position [959, 0]
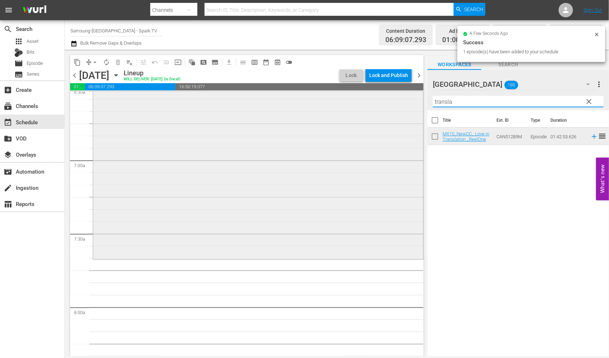
drag, startPoint x: 472, startPoint y: 104, endPoint x: 381, endPoint y: 98, distance: 90.5
click at [381, 98] on div "content_copy compress arrow_drop_down autorenew_outlined delete_forever_outline…" at bounding box center [337, 203] width 545 height 306
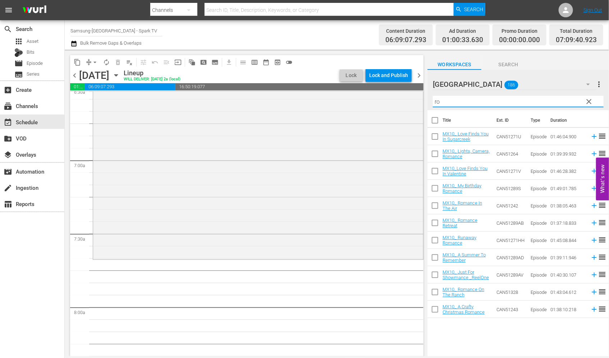
type input "r"
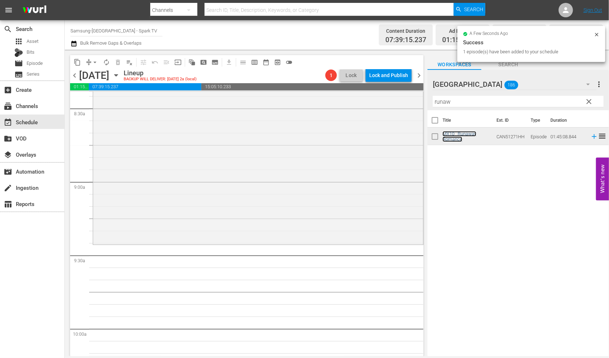
scroll to position [1319, 0]
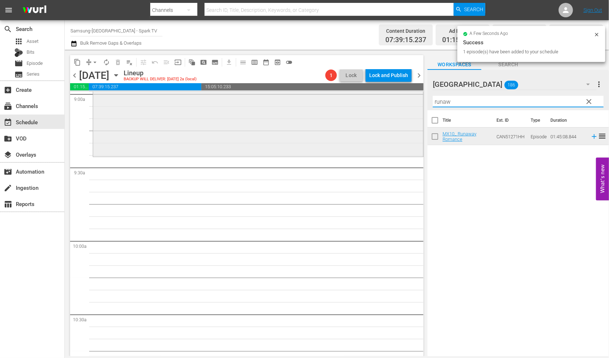
drag, startPoint x: 455, startPoint y: 104, endPoint x: 378, endPoint y: 97, distance: 77.7
click at [378, 96] on div "content_copy compress arrow_drop_down autorenew_outlined delete_forever_outline…" at bounding box center [337, 203] width 545 height 306
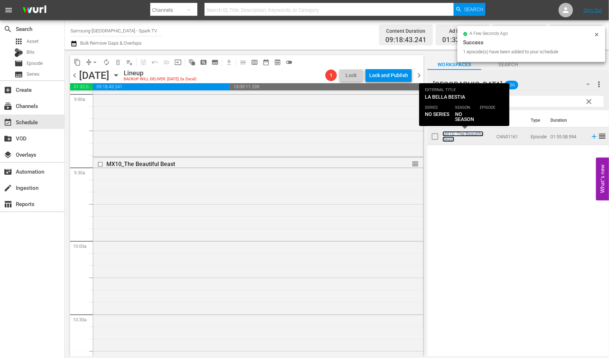
scroll to position [1559, 0]
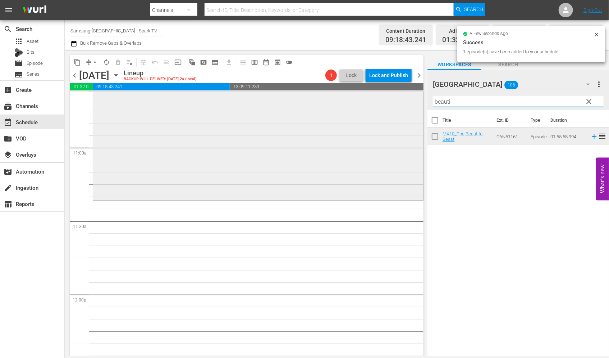
drag, startPoint x: 465, startPoint y: 103, endPoint x: 357, endPoint y: 97, distance: 108.0
click at [357, 97] on div "content_copy compress arrow_drop_down autorenew_outlined delete_forever_outline…" at bounding box center [337, 203] width 545 height 306
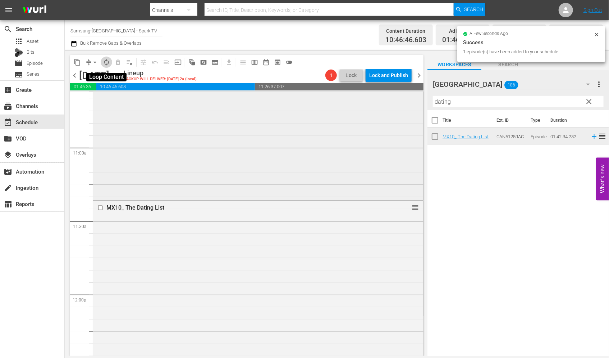
drag, startPoint x: 106, startPoint y: 62, endPoint x: 189, endPoint y: 124, distance: 103.9
click at [114, 68] on div "content_copy compress arrow_drop_down autorenew_outlined delete_forever_outline…" at bounding box center [183, 62] width 226 height 14
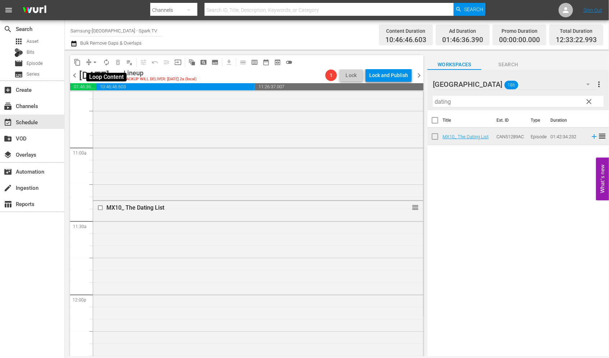
click at [108, 64] on span "autorenew_outlined" at bounding box center [106, 62] width 7 height 7
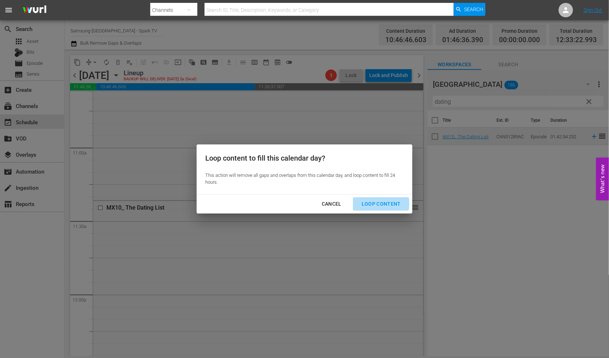
drag, startPoint x: 375, startPoint y: 203, endPoint x: 405, endPoint y: 215, distance: 32.5
click at [377, 204] on div "Loop Content" at bounding box center [381, 203] width 51 height 9
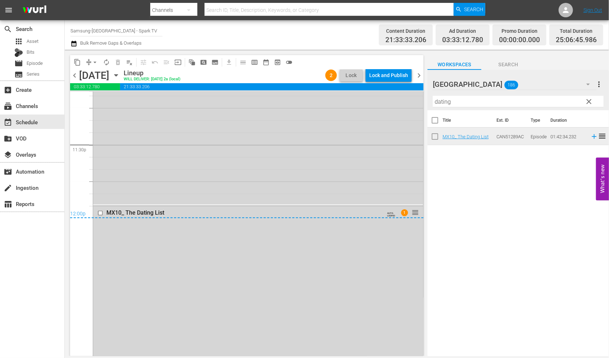
scroll to position [3438, 0]
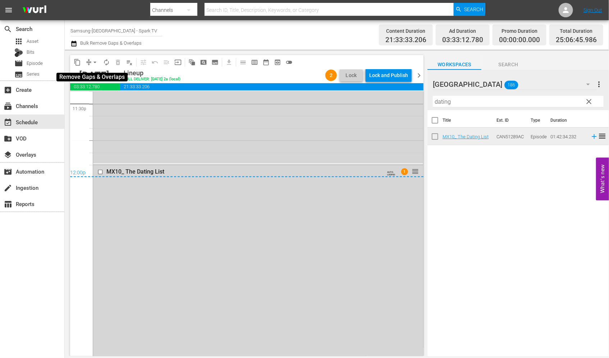
click at [94, 62] on span "arrow_drop_down" at bounding box center [94, 62] width 7 height 7
click at [123, 101] on li "Align to End of Previous Day" at bounding box center [96, 100] width 76 height 12
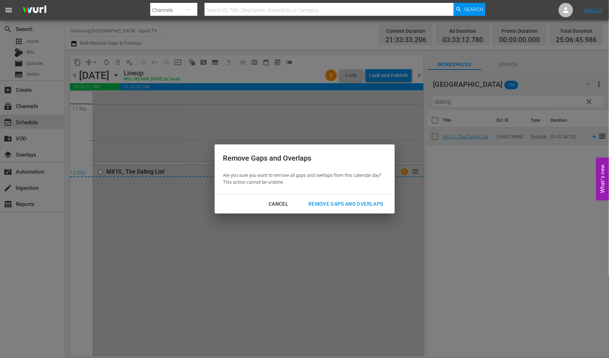
click at [363, 201] on div "Remove Gaps and Overlaps" at bounding box center [346, 203] width 86 height 9
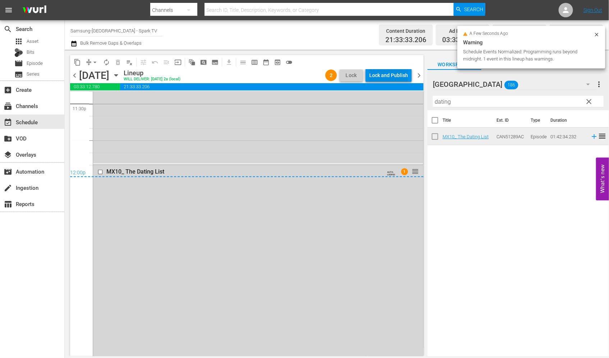
click at [395, 71] on div "Lock and Publish" at bounding box center [388, 75] width 39 height 13
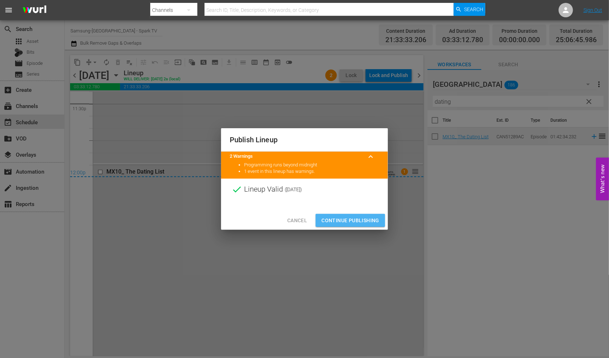
drag, startPoint x: 356, startPoint y: 217, endPoint x: 366, endPoint y: 222, distance: 10.8
click at [356, 217] on span "Continue Publishing" at bounding box center [351, 220] width 58 height 9
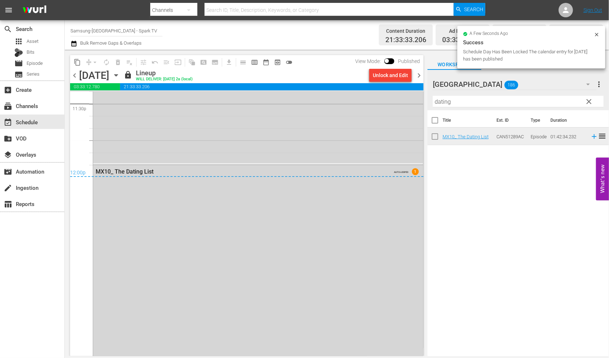
click at [120, 74] on icon "button" at bounding box center [116, 75] width 8 height 8
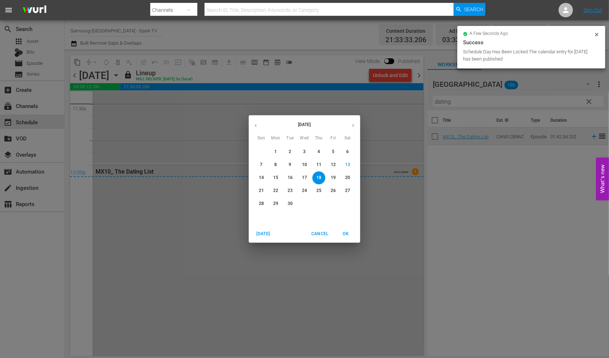
click at [333, 177] on p "19" at bounding box center [333, 177] width 5 height 6
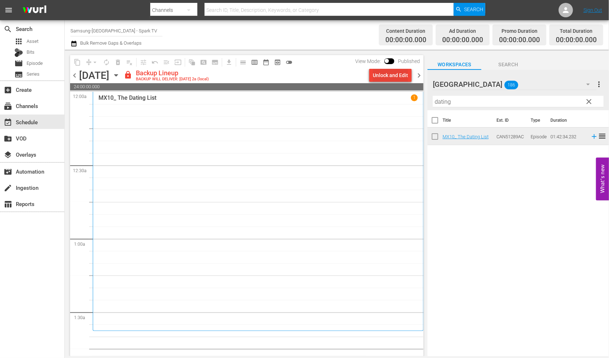
click at [389, 71] on div "Unlock and Edit" at bounding box center [390, 75] width 35 height 13
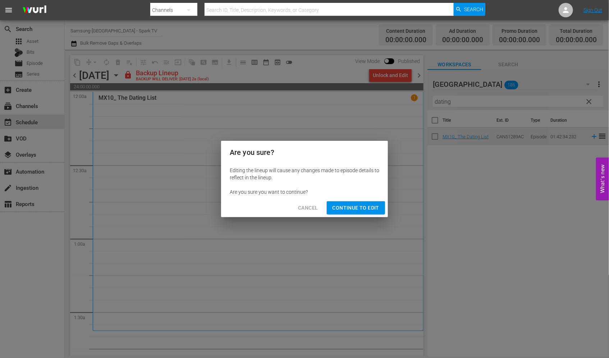
click at [357, 206] on span "Continue to Edit" at bounding box center [356, 207] width 47 height 9
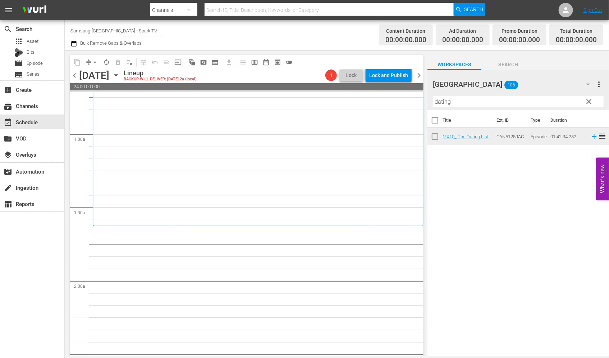
scroll to position [120, 0]
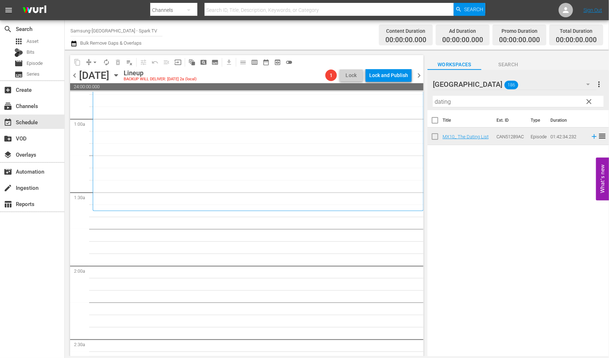
drag, startPoint x: 470, startPoint y: 104, endPoint x: 320, endPoint y: 80, distance: 151.4
click at [320, 80] on div "content_copy compress arrow_drop_down autorenew_outlined delete_forever_outline…" at bounding box center [337, 203] width 545 height 306
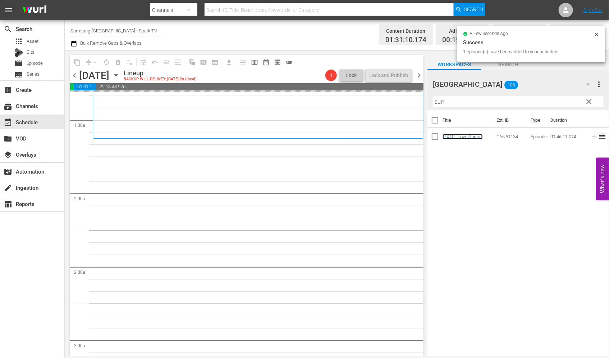
scroll to position [280, 0]
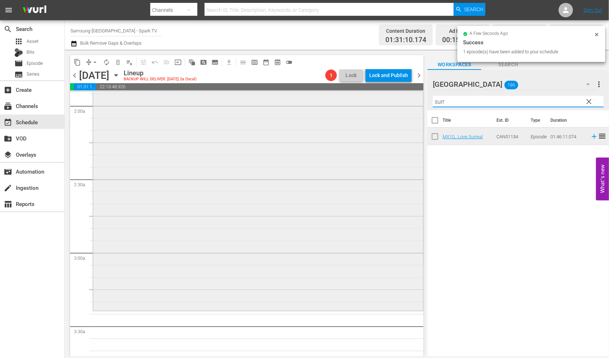
drag, startPoint x: 450, startPoint y: 103, endPoint x: 367, endPoint y: 100, distance: 82.4
click at [367, 100] on div "content_copy compress arrow_drop_down autorenew_outlined delete_forever_outline…" at bounding box center [337, 203] width 545 height 306
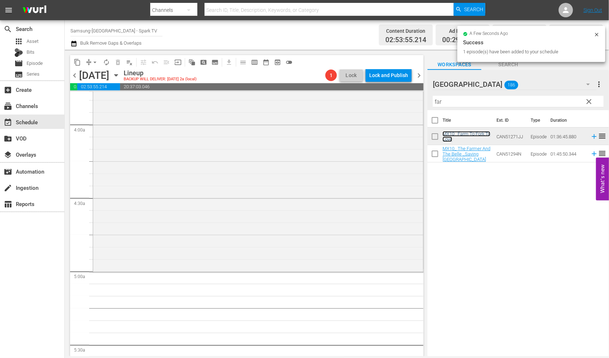
scroll to position [559, 0]
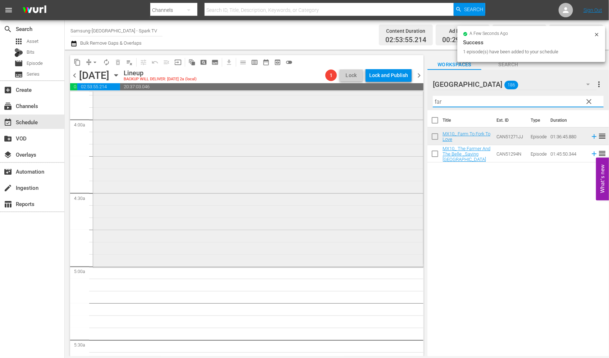
drag, startPoint x: 452, startPoint y: 99, endPoint x: 385, endPoint y: 102, distance: 66.6
click at [385, 102] on div "content_copy compress arrow_drop_down autorenew_outlined delete_forever_outline…" at bounding box center [337, 203] width 545 height 306
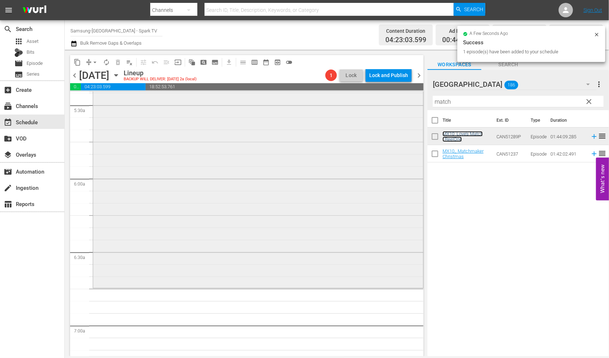
scroll to position [799, 0]
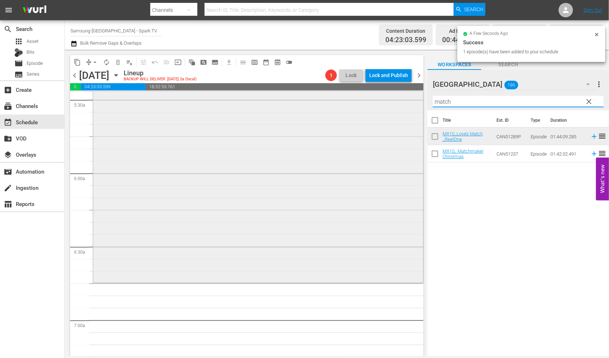
drag, startPoint x: 458, startPoint y: 101, endPoint x: 405, endPoint y: 98, distance: 53.0
click at [405, 98] on div "content_copy compress arrow_drop_down autorenew_outlined delete_forever_outline…" at bounding box center [337, 203] width 545 height 306
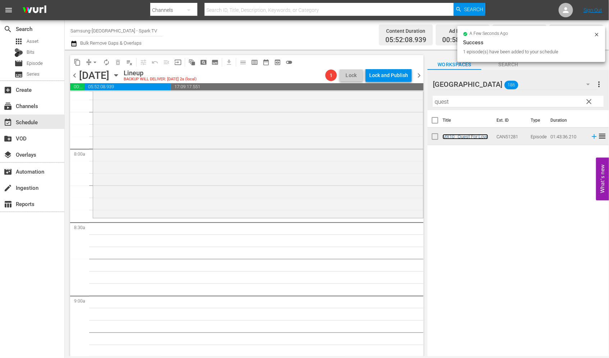
scroll to position [1119, 0]
drag, startPoint x: 454, startPoint y: 100, endPoint x: 414, endPoint y: 99, distance: 40.7
click at [414, 99] on div "content_copy compress arrow_drop_down autorenew_outlined delete_forever_outline…" at bounding box center [337, 203] width 545 height 306
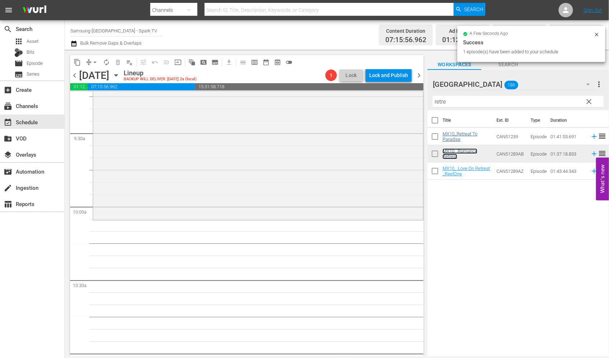
scroll to position [1359, 0]
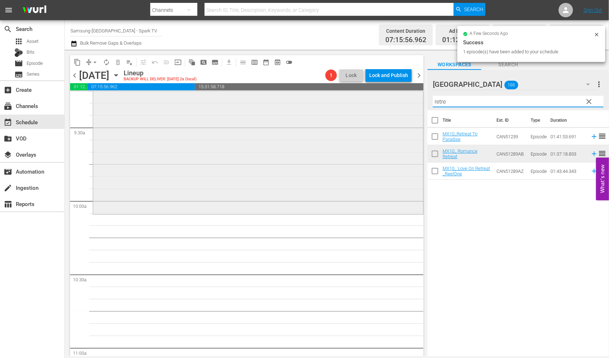
drag, startPoint x: 466, startPoint y: 104, endPoint x: 402, endPoint y: 103, distance: 63.7
click at [402, 103] on div "content_copy compress arrow_drop_down autorenew_outlined delete_forever_outline…" at bounding box center [337, 203] width 545 height 306
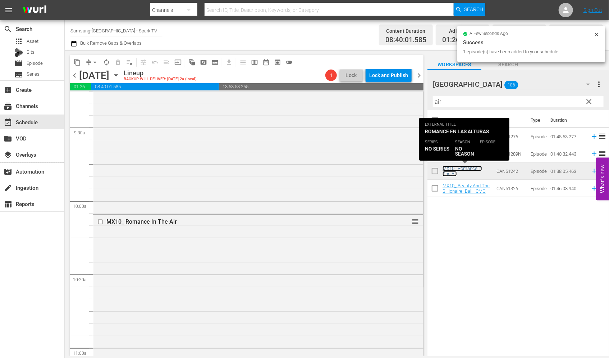
scroll to position [1639, 0]
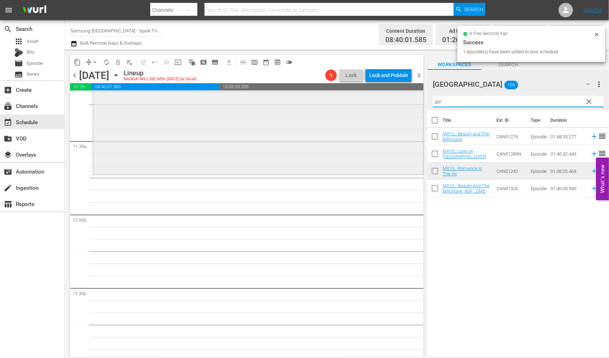
drag, startPoint x: 454, startPoint y: 101, endPoint x: 391, endPoint y: 96, distance: 63.2
click at [391, 96] on div "content_copy compress arrow_drop_down autorenew_outlined delete_forever_outline…" at bounding box center [337, 203] width 545 height 306
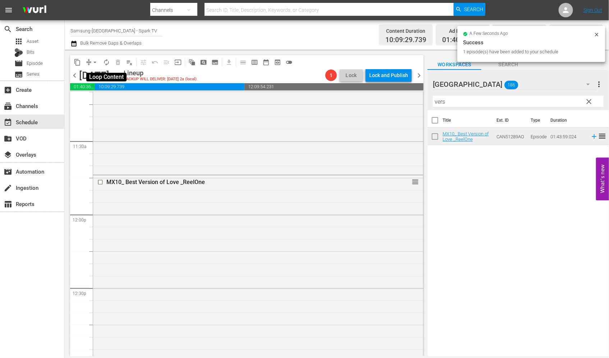
click at [109, 63] on span "autorenew_outlined" at bounding box center [106, 62] width 7 height 7
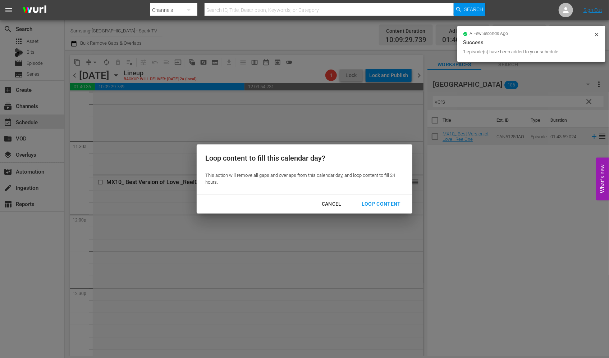
drag, startPoint x: 382, startPoint y: 203, endPoint x: 393, endPoint y: 208, distance: 12.2
click at [382, 203] on div "Loop Content" at bounding box center [381, 203] width 51 height 9
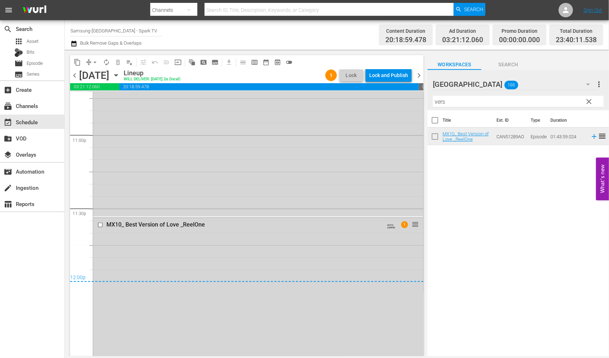
scroll to position [3398, 0]
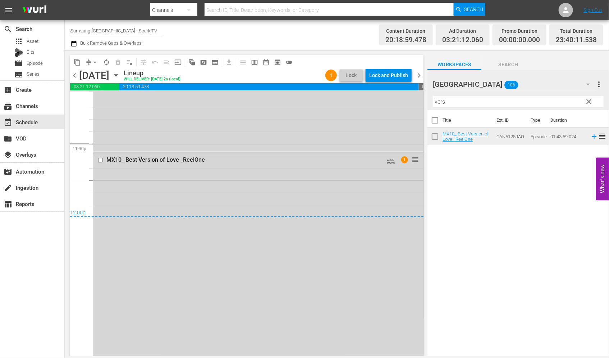
click at [95, 60] on span "arrow_drop_down" at bounding box center [94, 62] width 7 height 7
click at [95, 99] on li "Align to End of Previous Day" at bounding box center [96, 100] width 76 height 12
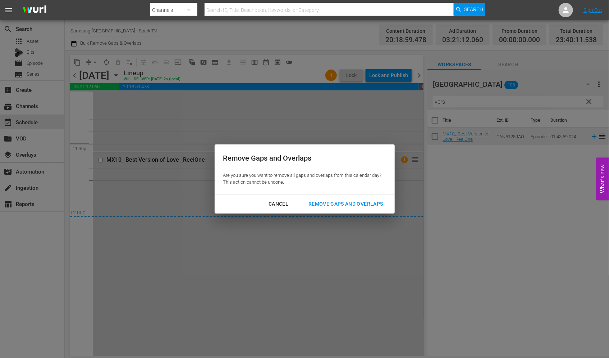
click at [360, 202] on div "Remove Gaps and Overlaps" at bounding box center [346, 203] width 86 height 9
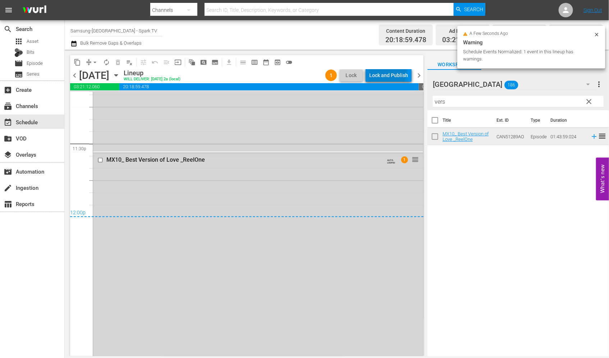
click at [386, 71] on div "Lock and Publish" at bounding box center [388, 75] width 39 height 13
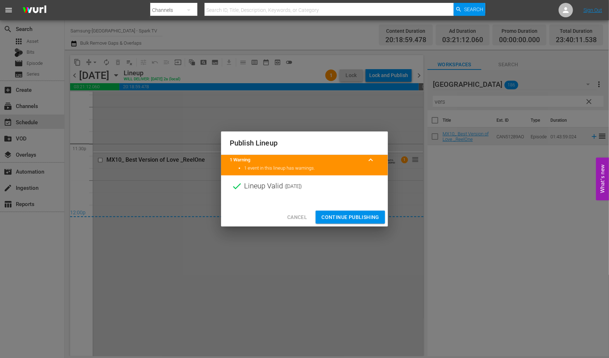
click at [353, 214] on span "Continue Publishing" at bounding box center [351, 217] width 58 height 9
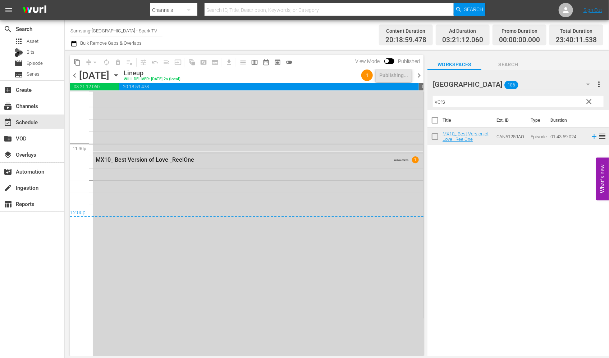
click at [118, 74] on icon "button" at bounding box center [115, 75] width 3 height 2
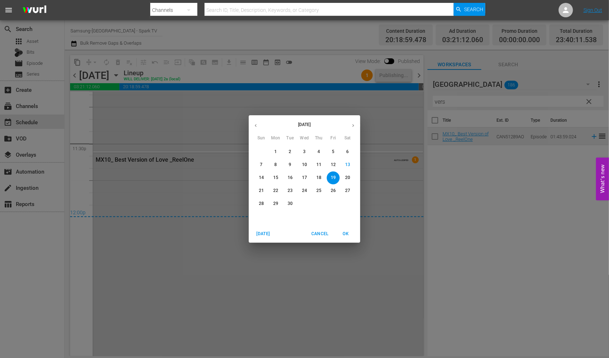
click at [348, 177] on p "20" at bounding box center [347, 177] width 5 height 6
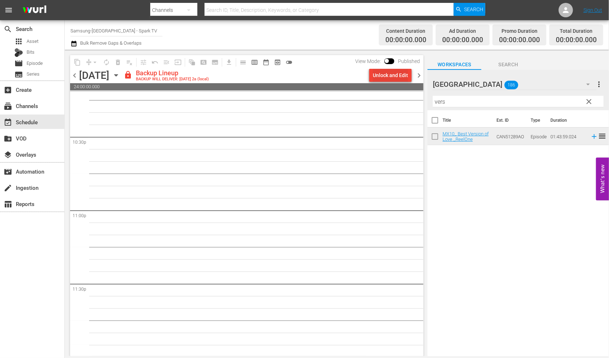
scroll to position [3258, 0]
click at [383, 74] on div "Unlock and Edit" at bounding box center [390, 75] width 35 height 13
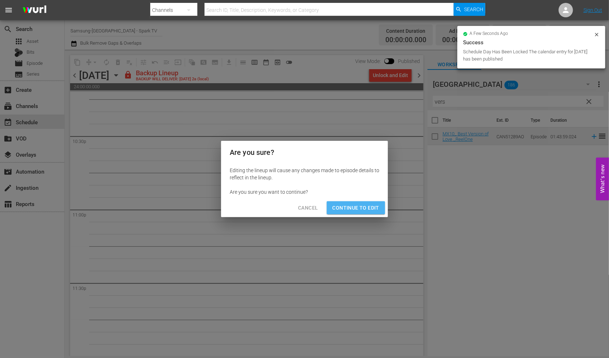
drag, startPoint x: 365, startPoint y: 208, endPoint x: 383, endPoint y: 221, distance: 21.7
click at [366, 208] on span "Continue to Edit" at bounding box center [356, 207] width 47 height 9
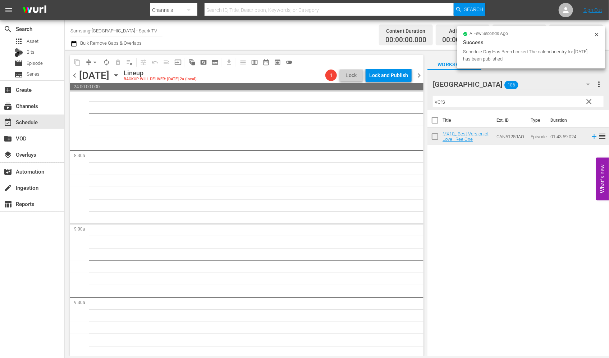
scroll to position [0, 0]
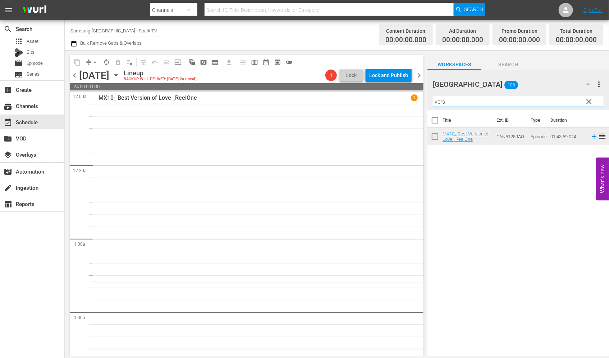
drag, startPoint x: 461, startPoint y: 102, endPoint x: 364, endPoint y: 100, distance: 96.4
click at [365, 100] on div "content_copy compress arrow_drop_down autorenew_outlined delete_forever_outline…" at bounding box center [337, 203] width 545 height 306
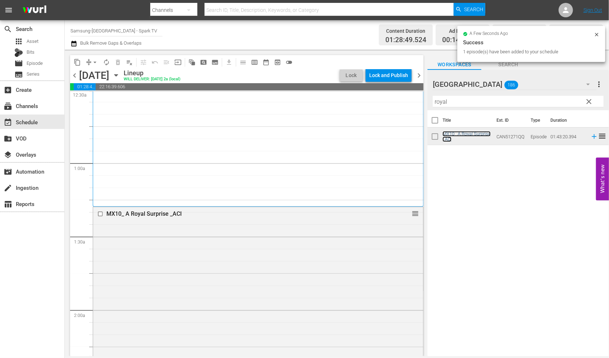
scroll to position [200, 0]
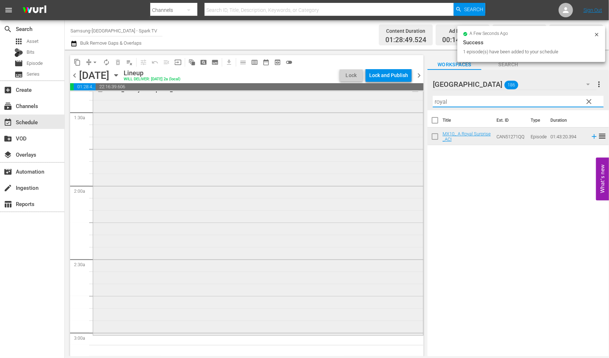
drag, startPoint x: 458, startPoint y: 101, endPoint x: 355, endPoint y: 94, distance: 103.2
click at [355, 94] on div "content_copy compress arrow_drop_down autorenew_outlined delete_forever_outline…" at bounding box center [337, 203] width 545 height 306
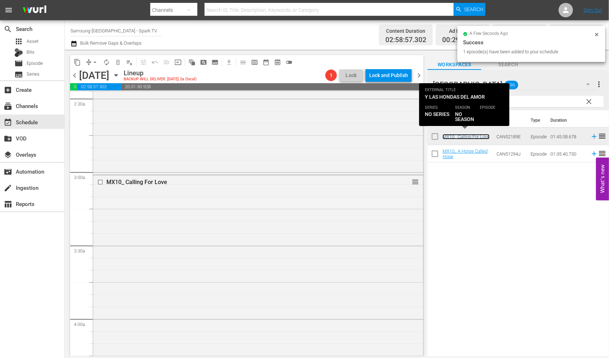
scroll to position [559, 0]
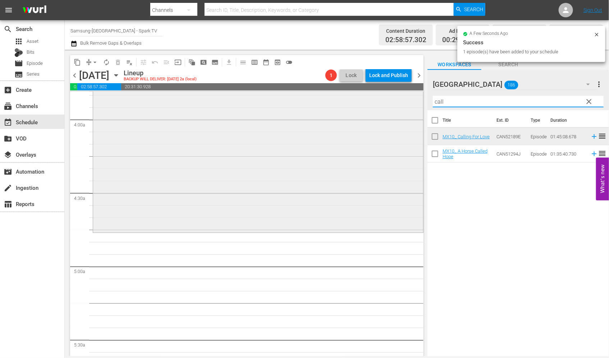
drag, startPoint x: 451, startPoint y: 101, endPoint x: 349, endPoint y: 97, distance: 102.3
click at [349, 97] on div "content_copy compress arrow_drop_down autorenew_outlined delete_forever_outline…" at bounding box center [337, 203] width 545 height 306
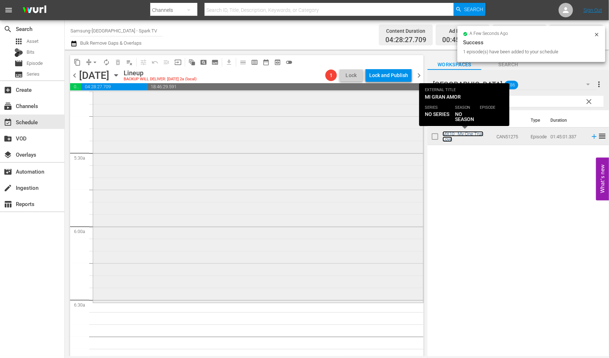
scroll to position [799, 0]
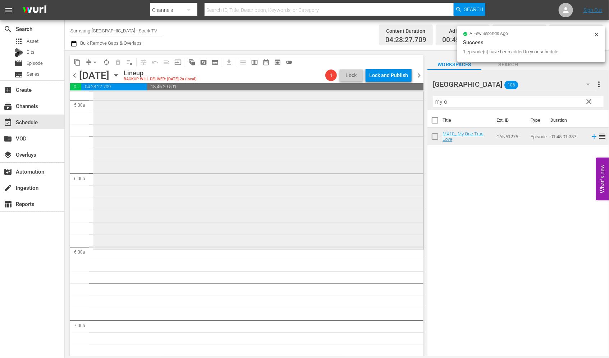
drag, startPoint x: 459, startPoint y: 103, endPoint x: 345, endPoint y: 96, distance: 114.6
click at [349, 97] on div "content_copy compress arrow_drop_down autorenew_outlined delete_forever_outline…" at bounding box center [337, 203] width 545 height 306
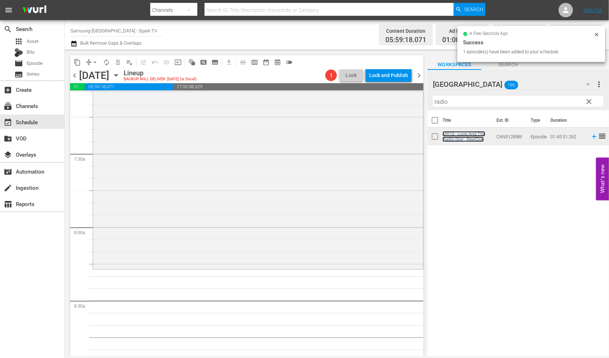
scroll to position [1119, 0]
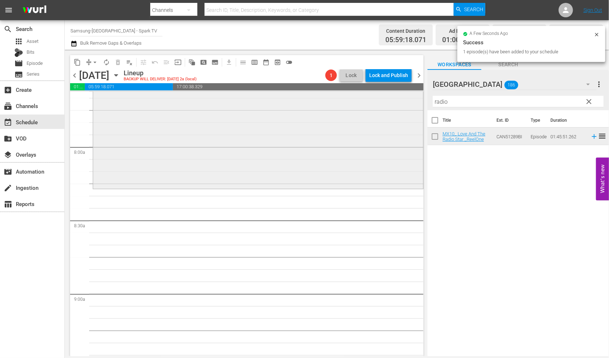
drag, startPoint x: 450, startPoint y: 99, endPoint x: 398, endPoint y: 95, distance: 53.0
click at [398, 95] on div "content_copy compress arrow_drop_down autorenew_outlined delete_forever_outline…" at bounding box center [337, 203] width 545 height 306
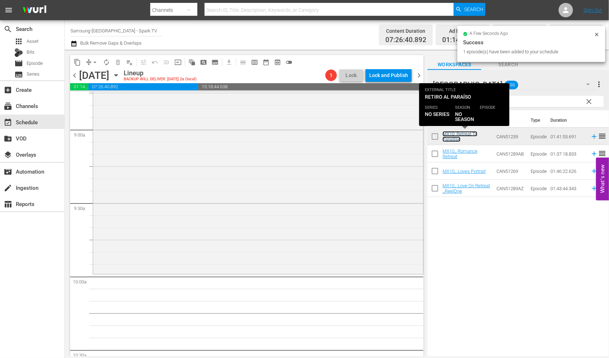
scroll to position [1319, 0]
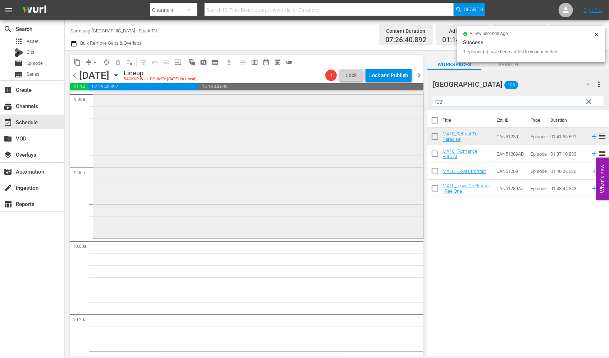
drag, startPoint x: 451, startPoint y: 102, endPoint x: 411, endPoint y: 104, distance: 40.7
click at [412, 102] on div "content_copy compress arrow_drop_down autorenew_outlined delete_forever_outline…" at bounding box center [337, 203] width 545 height 306
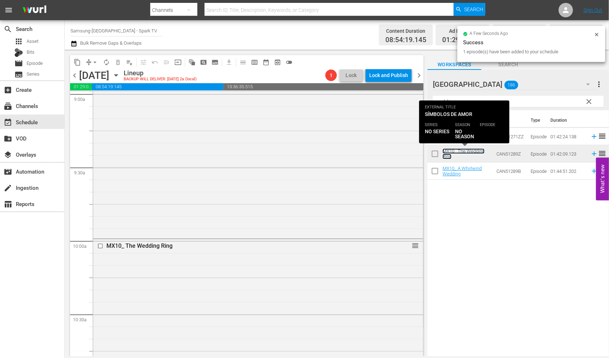
scroll to position [1519, 0]
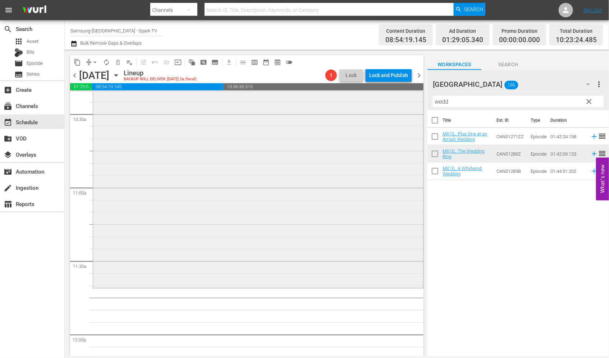
drag, startPoint x: 455, startPoint y: 103, endPoint x: 337, endPoint y: 104, distance: 118.4
click at [347, 103] on div "content_copy compress arrow_drop_down autorenew_outlined delete_forever_outline…" at bounding box center [337, 203] width 545 height 306
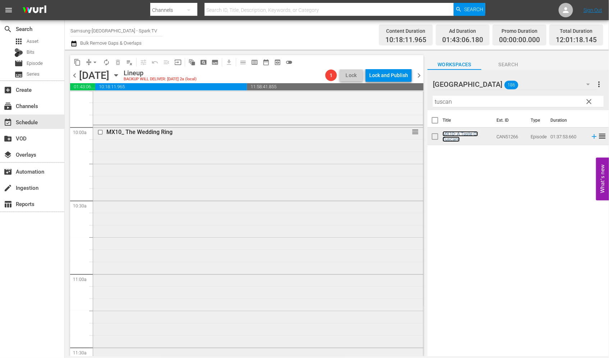
scroll to position [1319, 0]
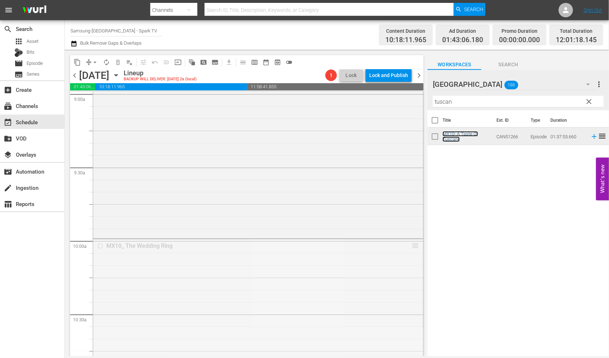
drag, startPoint x: 409, startPoint y: 242, endPoint x: 403, endPoint y: 316, distance: 74.0
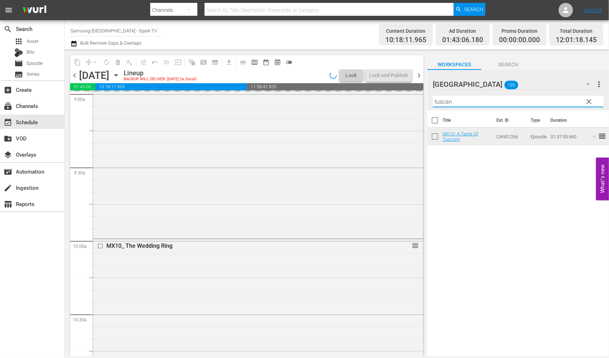
click at [409, 95] on div "content_copy compress arrow_drop_down autorenew_outlined delete_forever_outline…" at bounding box center [337, 203] width 545 height 306
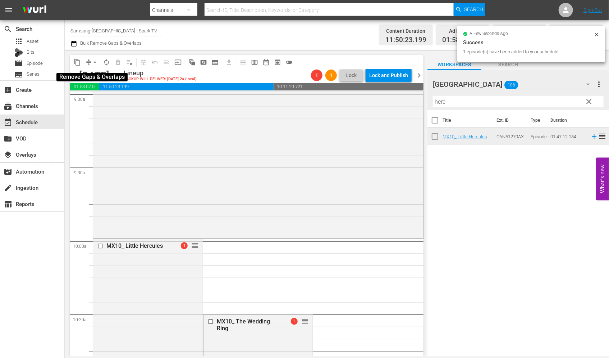
click at [94, 64] on span "arrow_drop_down" at bounding box center [94, 62] width 7 height 7
click at [97, 100] on li "Align to End of Previous Day" at bounding box center [96, 100] width 76 height 12
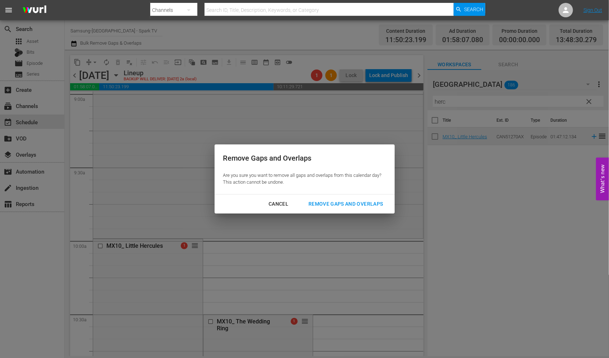
click at [351, 204] on div "Remove Gaps and Overlaps" at bounding box center [346, 203] width 86 height 9
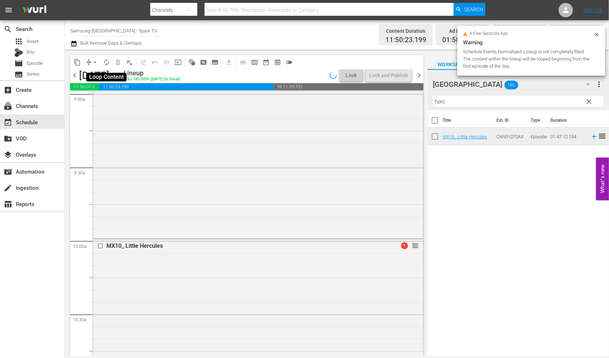
click at [105, 61] on span "autorenew_outlined" at bounding box center [106, 62] width 7 height 7
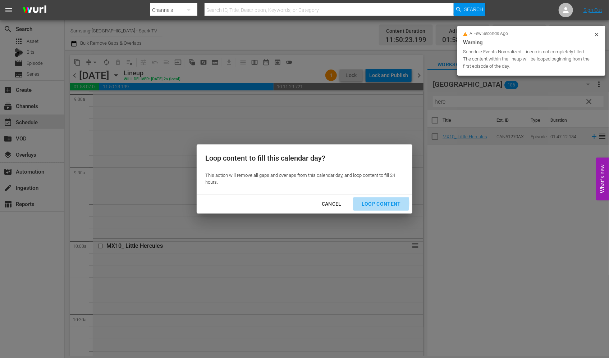
click at [380, 203] on div "Loop Content" at bounding box center [381, 203] width 51 height 9
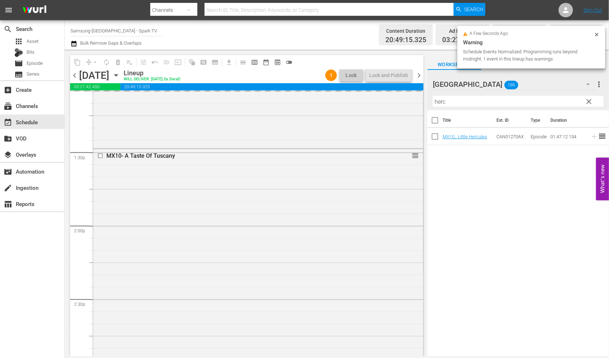
scroll to position [2118, 0]
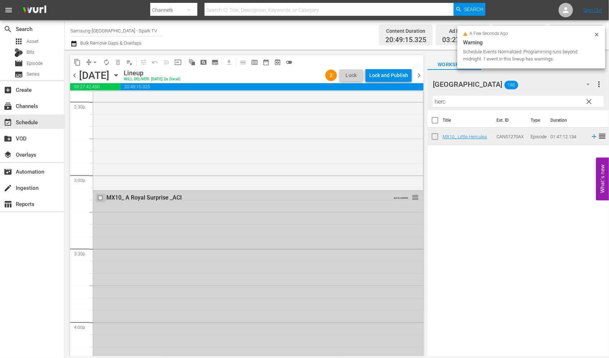
click at [99, 197] on input "checkbox" at bounding box center [101, 198] width 8 height 6
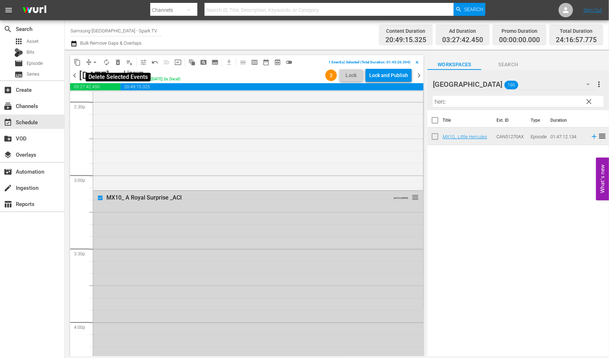
click at [118, 62] on span "delete_forever_outlined" at bounding box center [117, 62] width 7 height 7
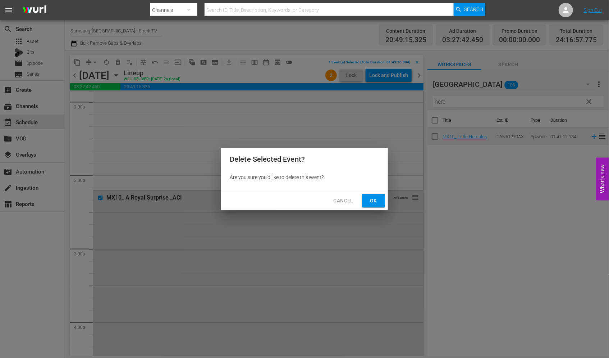
click at [373, 201] on span "Ok" at bounding box center [374, 200] width 12 height 9
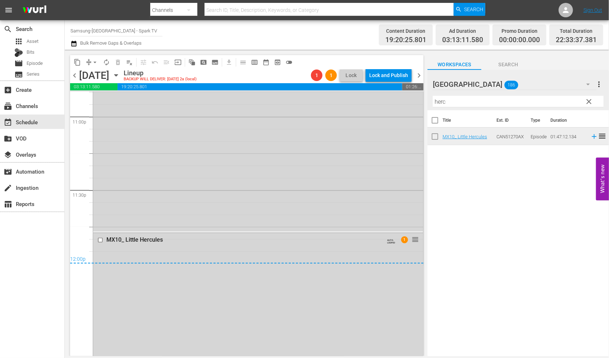
scroll to position [3358, 0]
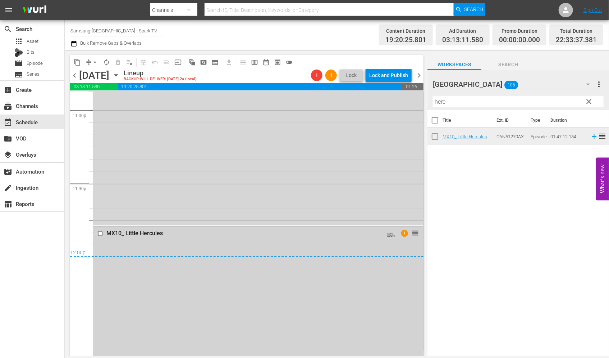
click at [100, 233] on input "checkbox" at bounding box center [101, 234] width 8 height 6
click at [118, 62] on span "delete_forever_outlined" at bounding box center [117, 62] width 7 height 7
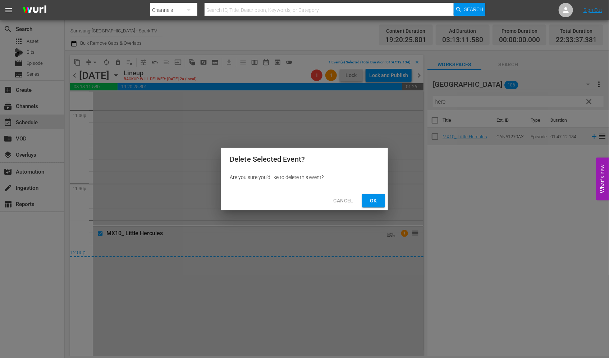
drag, startPoint x: 375, startPoint y: 198, endPoint x: 390, endPoint y: 220, distance: 26.6
click at [375, 198] on span "Ok" at bounding box center [374, 200] width 12 height 9
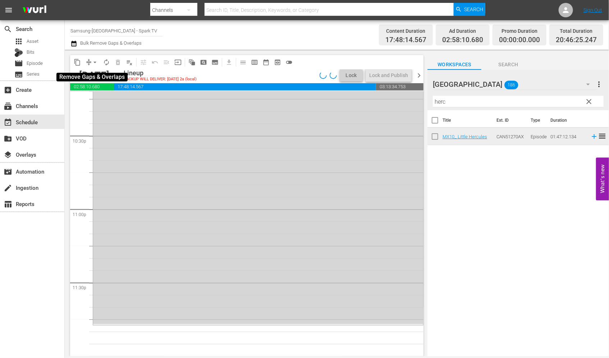
scroll to position [3258, 0]
click at [94, 60] on span "arrow_drop_down" at bounding box center [94, 62] width 7 height 7
click at [108, 100] on li "Align to End of Previous Day" at bounding box center [96, 100] width 76 height 12
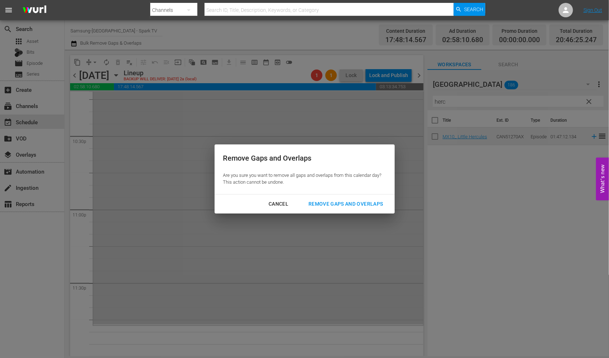
drag, startPoint x: 353, startPoint y: 202, endPoint x: 390, endPoint y: 222, distance: 42.0
click at [353, 202] on div "Remove Gaps and Overlaps" at bounding box center [346, 203] width 86 height 9
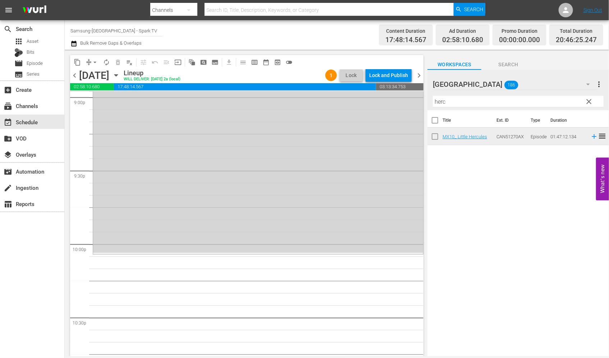
scroll to position [3078, 0]
drag, startPoint x: 470, startPoint y: 103, endPoint x: 375, endPoint y: 91, distance: 95.7
click at [375, 91] on div "content_copy compress arrow_drop_down autorenew_outlined delete_forever_outline…" at bounding box center [337, 203] width 545 height 306
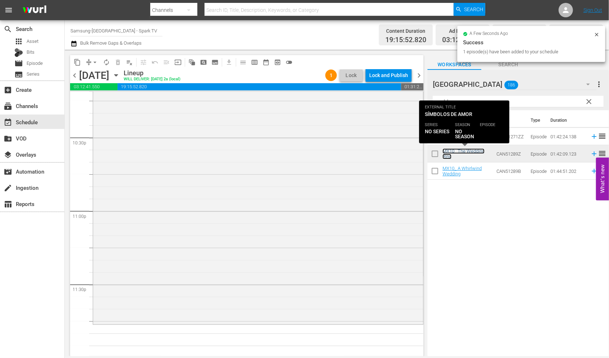
scroll to position [3258, 0]
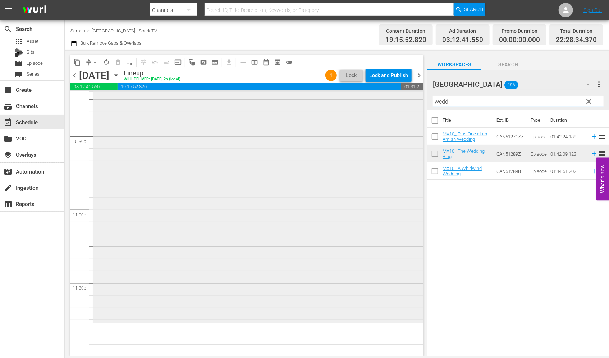
drag, startPoint x: 470, startPoint y: 103, endPoint x: 356, endPoint y: 100, distance: 114.1
click at [357, 100] on div "content_copy compress arrow_drop_down autorenew_outlined delete_forever_outline…" at bounding box center [337, 203] width 545 height 306
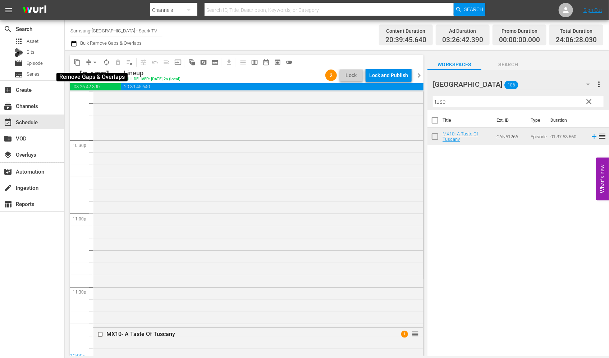
click at [94, 63] on span "arrow_drop_down" at bounding box center [94, 62] width 7 height 7
click at [102, 99] on li "Align to End of Previous Day" at bounding box center [96, 100] width 76 height 12
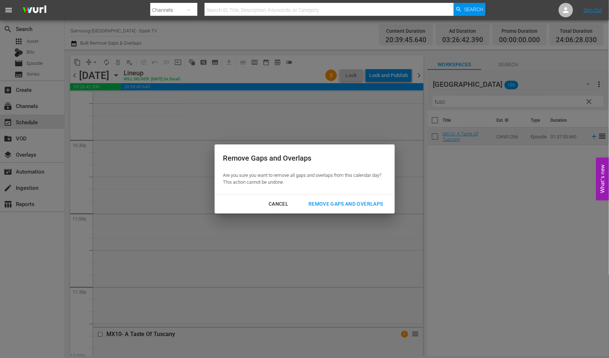
click at [341, 203] on div "Remove Gaps and Overlaps" at bounding box center [346, 203] width 86 height 9
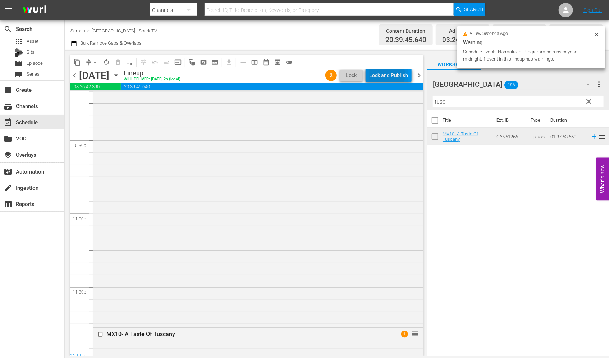
click at [385, 74] on div "Lock and Publish" at bounding box center [388, 75] width 39 height 13
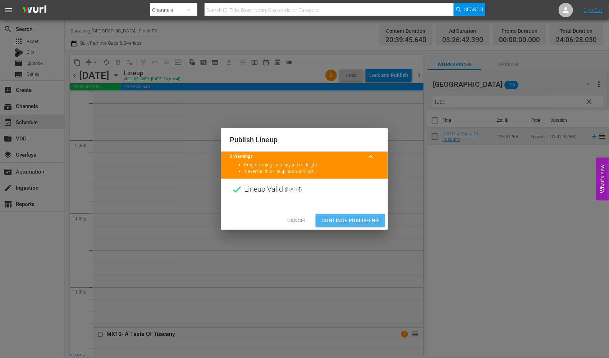
click at [344, 216] on span "Continue Publishing" at bounding box center [351, 220] width 58 height 9
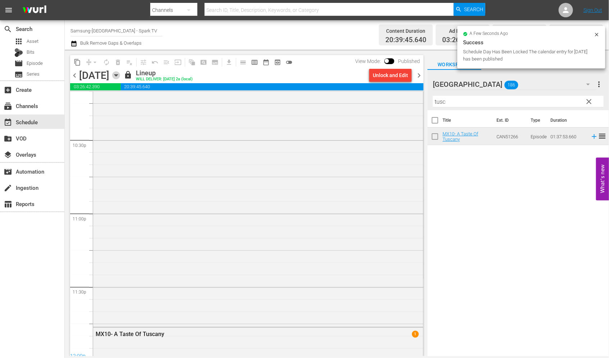
click at [120, 75] on icon "button" at bounding box center [116, 75] width 8 height 8
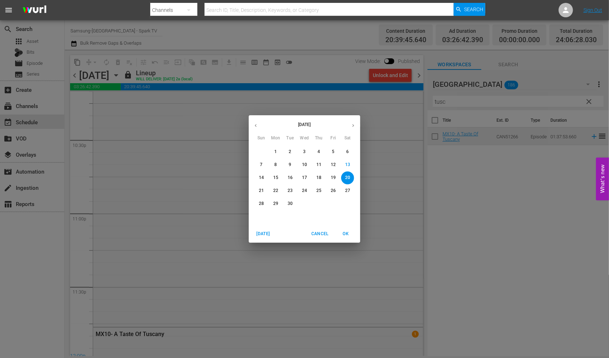
click at [261, 190] on p "21" at bounding box center [261, 190] width 5 height 6
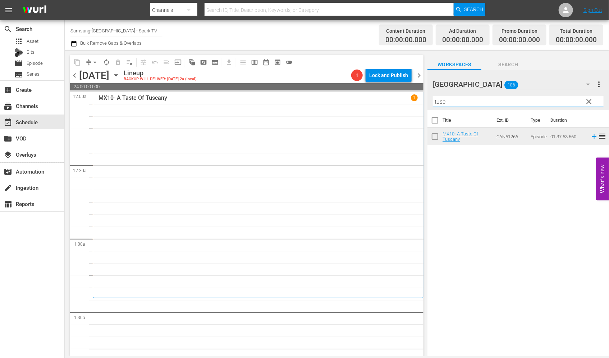
drag, startPoint x: 450, startPoint y: 103, endPoint x: 281, endPoint y: 94, distance: 168.6
click at [282, 95] on div "content_copy compress arrow_drop_down autorenew_outlined delete_forever_outline…" at bounding box center [337, 203] width 545 height 306
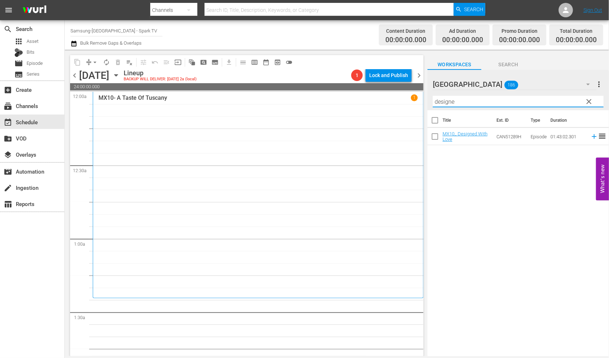
type input "designed"
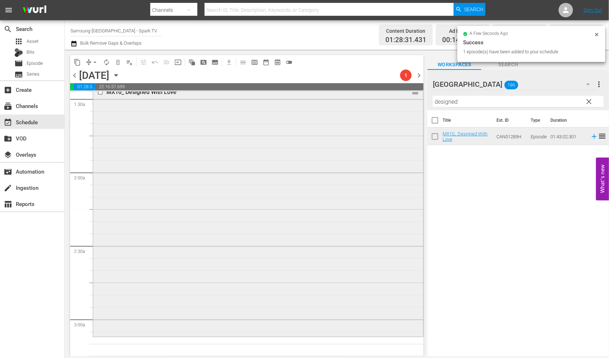
scroll to position [319, 0]
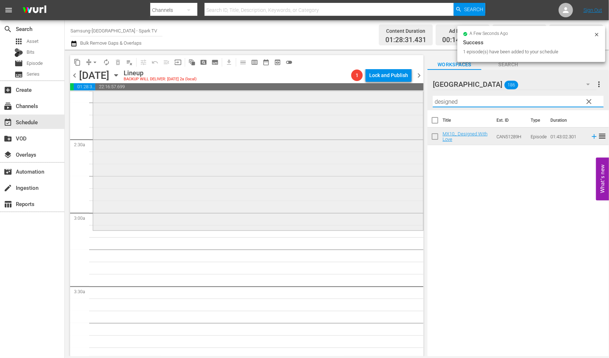
drag, startPoint x: 463, startPoint y: 101, endPoint x: 395, endPoint y: 102, distance: 68.0
click at [395, 102] on div "content_copy compress arrow_drop_down autorenew_outlined delete_forever_outline…" at bounding box center [337, 203] width 545 height 306
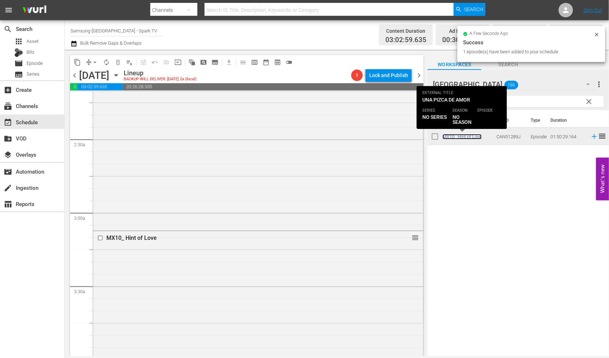
scroll to position [599, 0]
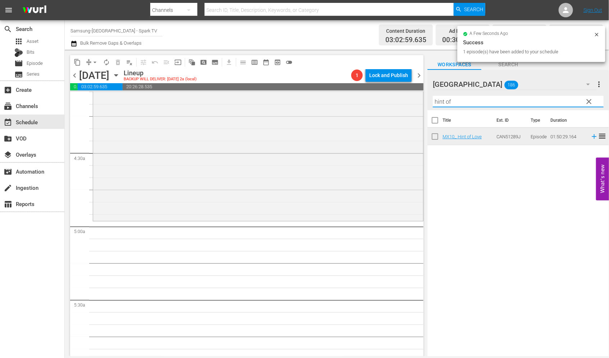
drag, startPoint x: 448, startPoint y: 104, endPoint x: 440, endPoint y: 108, distance: 8.7
click at [440, 108] on div "Filter by Title hint of" at bounding box center [518, 101] width 171 height 17
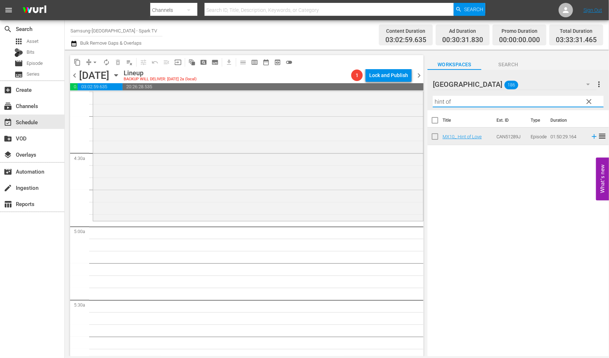
click at [474, 99] on input "hint of" at bounding box center [518, 102] width 171 height 12
drag, startPoint x: 456, startPoint y: 101, endPoint x: 432, endPoint y: 99, distance: 24.1
click at [432, 99] on div "[GEOGRAPHIC_DATA] 186 [GEOGRAPHIC_DATA] more_vert clear Filter by Title hint of" at bounding box center [519, 90] width 182 height 40
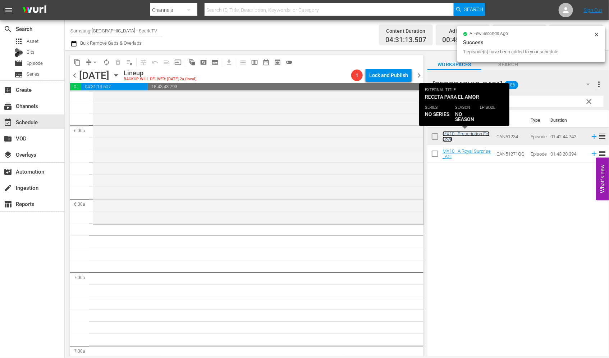
scroll to position [879, 0]
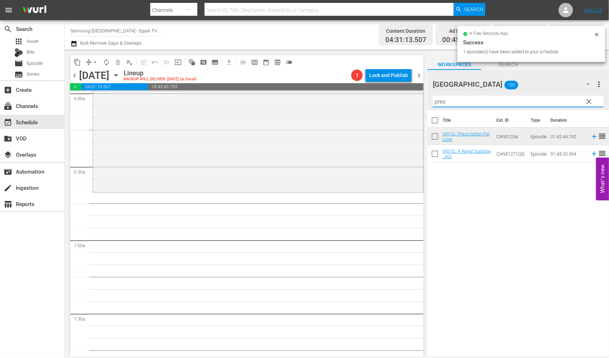
drag, startPoint x: 428, startPoint y: 101, endPoint x: 422, endPoint y: 101, distance: 6.1
click at [422, 101] on div "content_copy compress arrow_drop_down autorenew_outlined delete_forever_outline…" at bounding box center [337, 203] width 545 height 306
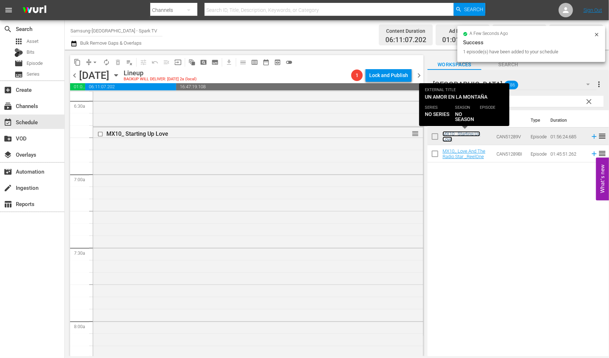
scroll to position [1119, 0]
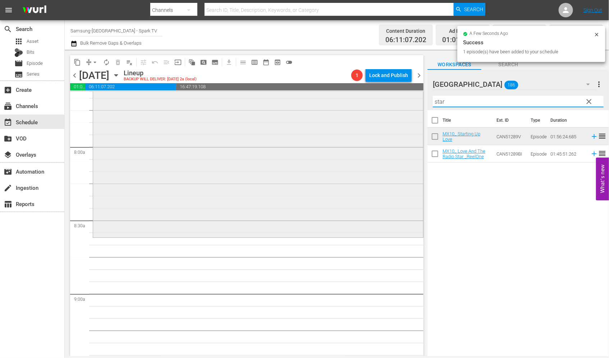
click at [405, 101] on div "content_copy compress arrow_drop_down autorenew_outlined delete_forever_outline…" at bounding box center [337, 203] width 545 height 306
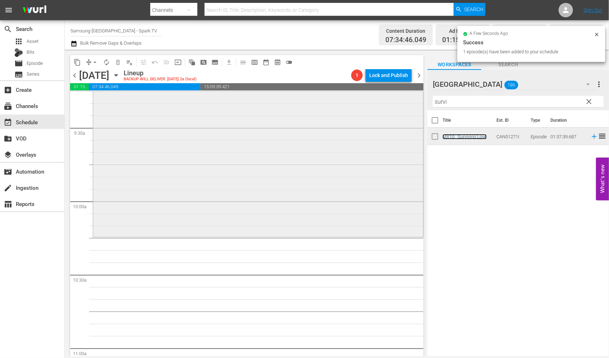
scroll to position [1359, 0]
drag, startPoint x: 454, startPoint y: 101, endPoint x: 386, endPoint y: 116, distance: 69.9
click at [393, 112] on div "content_copy compress arrow_drop_down autorenew_outlined delete_forever_outline…" at bounding box center [337, 203] width 545 height 306
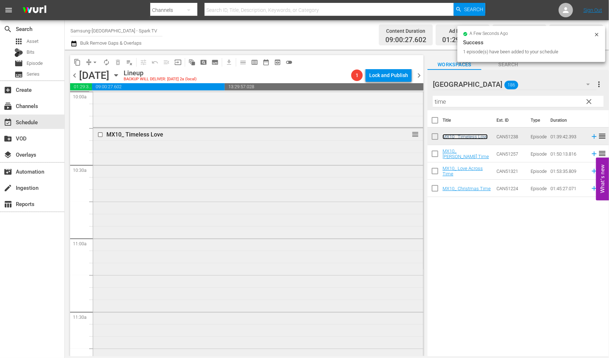
scroll to position [1639, 0]
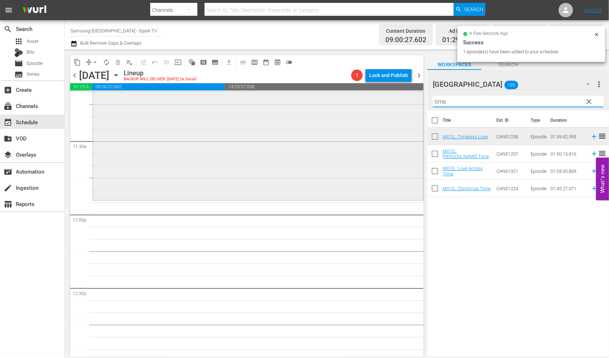
drag, startPoint x: 458, startPoint y: 105, endPoint x: 402, endPoint y: 105, distance: 56.8
click at [402, 105] on div "content_copy compress arrow_drop_down autorenew_outlined delete_forever_outline…" at bounding box center [337, 203] width 545 height 306
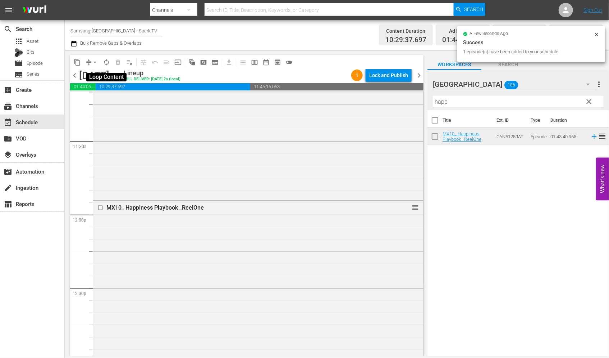
click at [105, 61] on span "autorenew_outlined" at bounding box center [106, 62] width 7 height 7
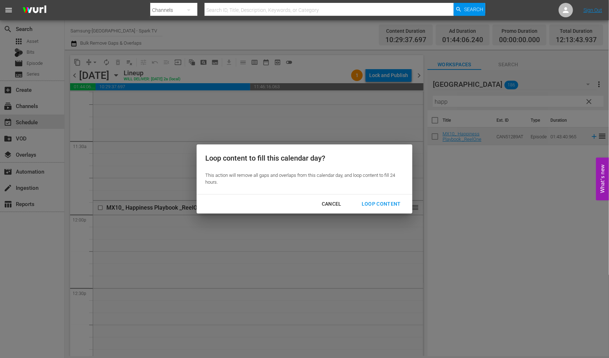
click at [381, 202] on div "Loop Content" at bounding box center [381, 203] width 51 height 9
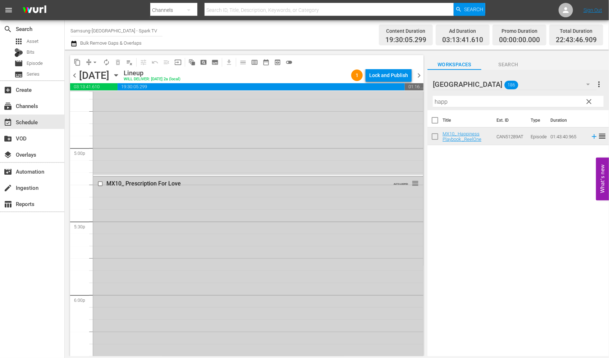
scroll to position [2438, 0]
click at [99, 183] on input "checkbox" at bounding box center [101, 184] width 8 height 6
click at [119, 62] on span "delete_forever_outlined" at bounding box center [117, 62] width 7 height 7
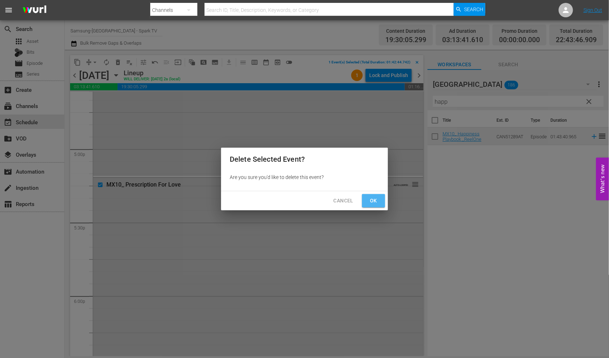
click at [375, 200] on span "Ok" at bounding box center [374, 200] width 12 height 9
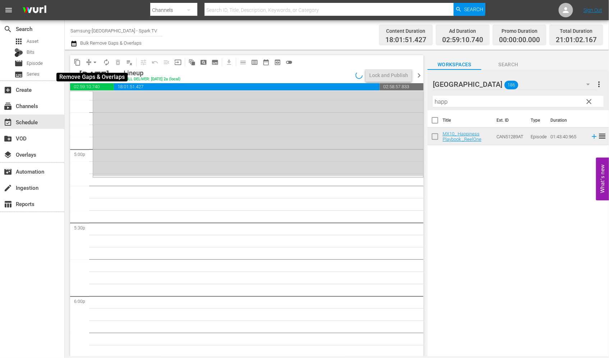
click at [93, 62] on span "arrow_drop_down" at bounding box center [94, 62] width 7 height 7
click at [111, 102] on li "Align to End of Previous Day" at bounding box center [96, 100] width 76 height 12
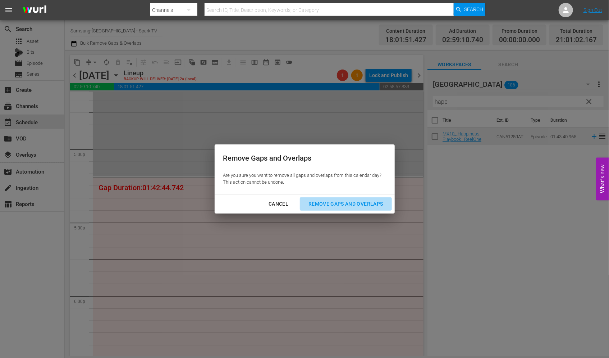
click at [345, 203] on div "Remove Gaps and Overlaps" at bounding box center [346, 203] width 86 height 9
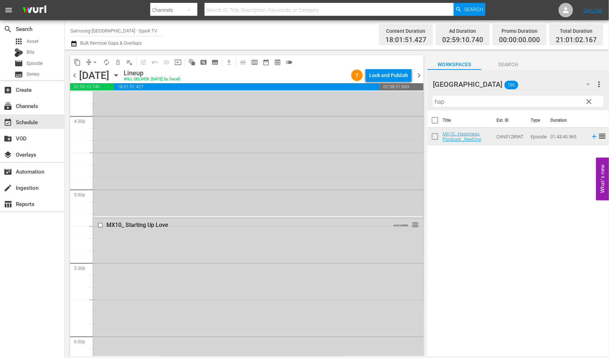
scroll to position [2398, 0]
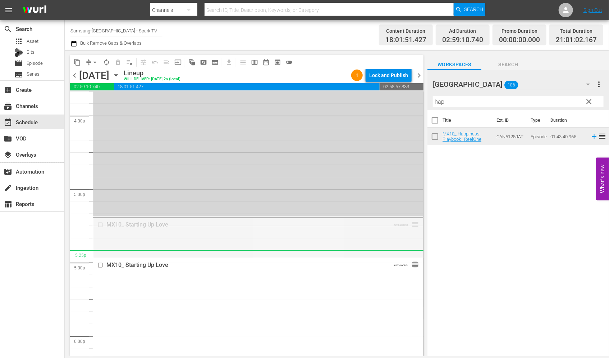
drag, startPoint x: 409, startPoint y: 224, endPoint x: 444, endPoint y: 210, distance: 37.1
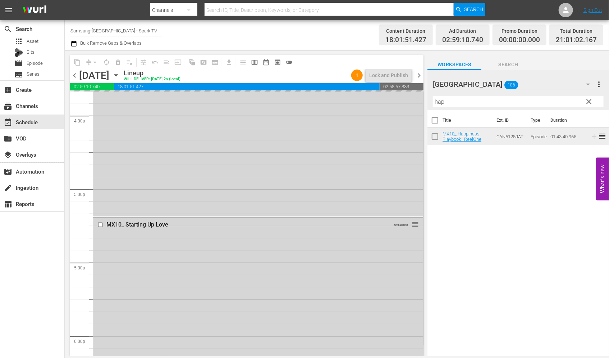
click at [399, 103] on div "content_copy compress arrow_drop_down autorenew_outlined delete_forever_outline…" at bounding box center [337, 203] width 545 height 306
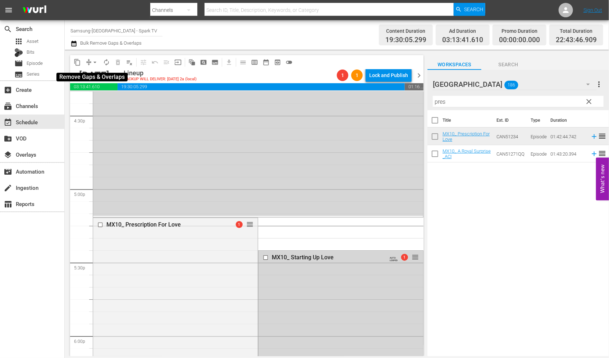
click at [95, 62] on span "arrow_drop_down" at bounding box center [94, 62] width 7 height 7
click at [105, 98] on li "Align to End of Previous Day" at bounding box center [96, 100] width 76 height 12
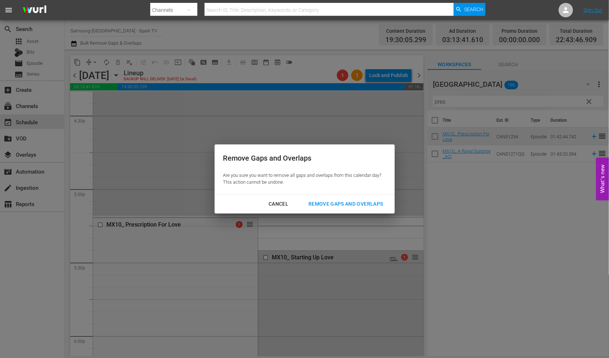
click at [355, 203] on div "Remove Gaps and Overlaps" at bounding box center [346, 203] width 86 height 9
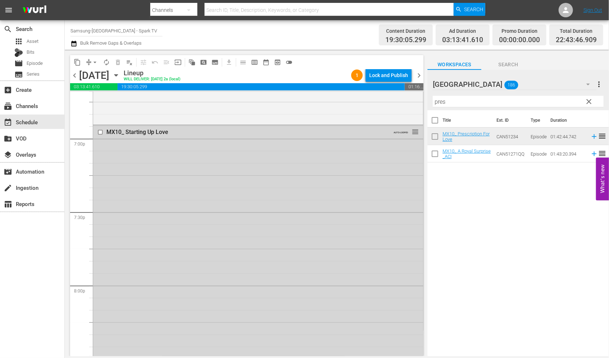
scroll to position [2718, 0]
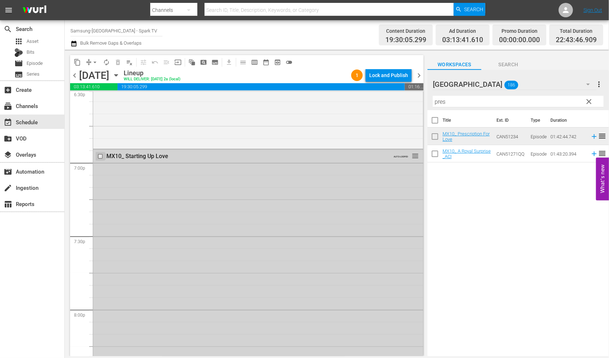
click at [100, 157] on input "checkbox" at bounding box center [101, 156] width 8 height 6
click at [117, 62] on span "delete_forever_outlined" at bounding box center [117, 62] width 7 height 7
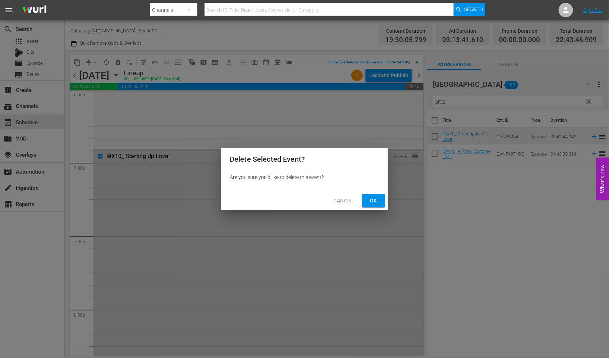
click at [376, 201] on span "Ok" at bounding box center [374, 200] width 12 height 9
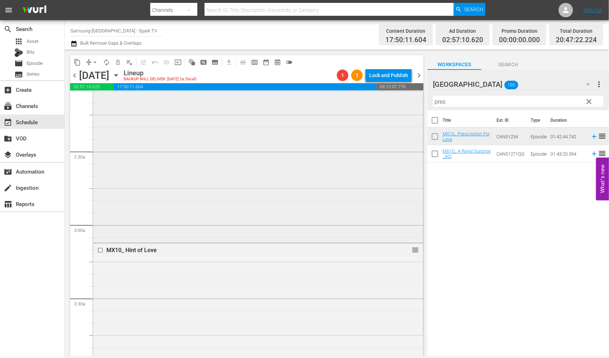
scroll to position [319, 0]
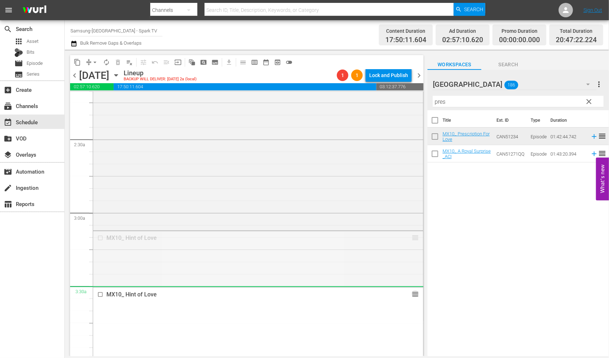
drag, startPoint x: 408, startPoint y: 238, endPoint x: 405, endPoint y: 293, distance: 55.5
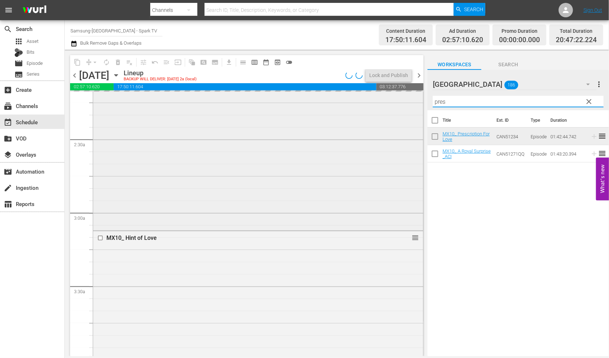
drag, startPoint x: 472, startPoint y: 103, endPoint x: 404, endPoint y: 103, distance: 68.0
click at [404, 103] on div "content_copy compress arrow_drop_down autorenew_outlined delete_forever_outline…" at bounding box center [337, 203] width 545 height 306
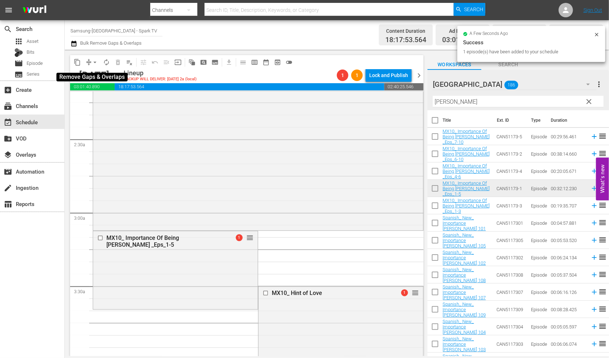
click at [95, 60] on span "arrow_drop_down" at bounding box center [94, 62] width 7 height 7
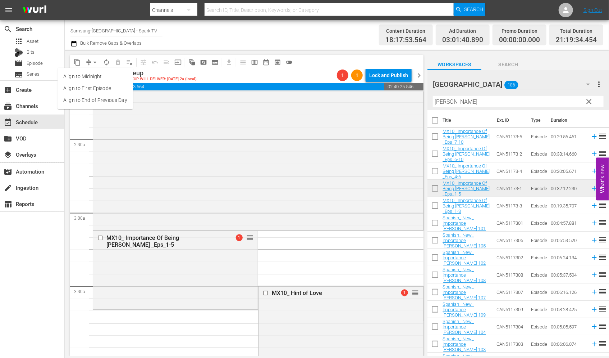
drag, startPoint x: 99, startPoint y: 100, endPoint x: 102, endPoint y: 102, distance: 4.1
click at [102, 102] on li "Align to End of Previous Day" at bounding box center [96, 100] width 76 height 12
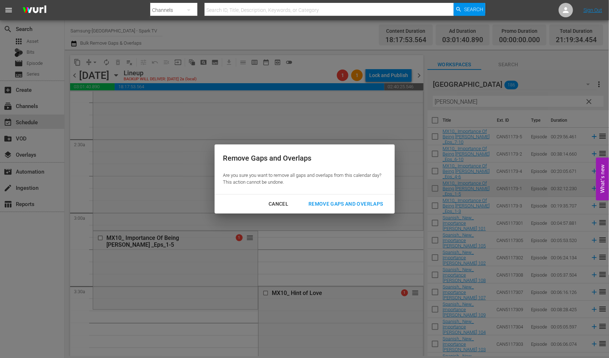
click at [357, 203] on div "Remove Gaps and Overlaps" at bounding box center [346, 203] width 86 height 9
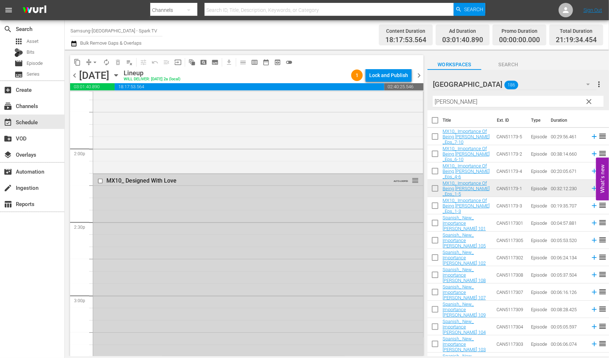
scroll to position [1999, 0]
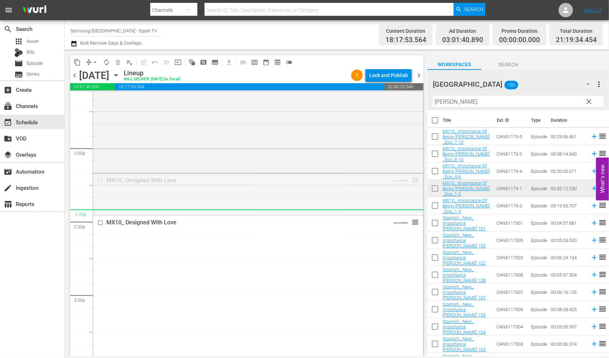
drag, startPoint x: 409, startPoint y: 179, endPoint x: 402, endPoint y: 209, distance: 30.7
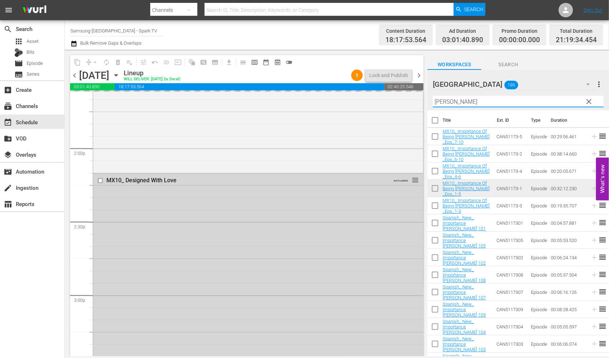
click at [410, 95] on div "content_copy compress arrow_drop_down autorenew_outlined delete_forever_outline…" at bounding box center [337, 203] width 545 height 306
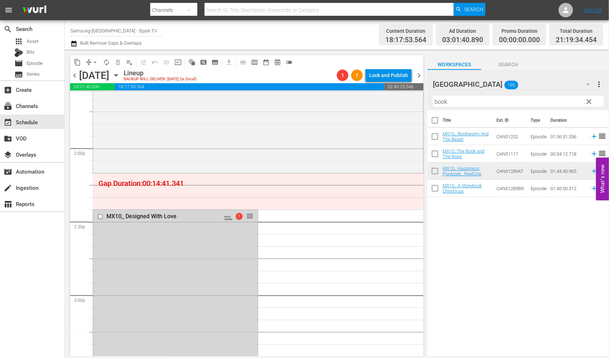
click at [455, 234] on div "Title Ext. ID Type Duration MX10_ Bookworm And The Beast CAN51252 Episode 01:36…" at bounding box center [519, 233] width 182 height 247
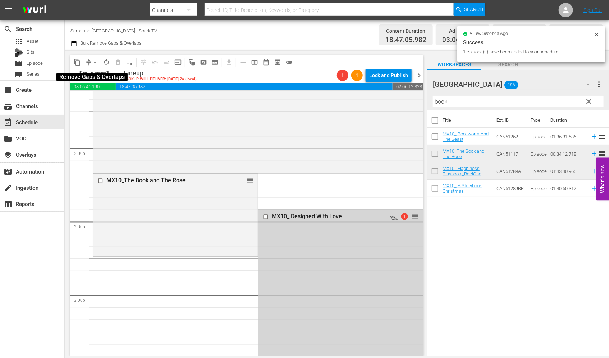
click at [94, 59] on span "arrow_drop_down" at bounding box center [94, 62] width 7 height 7
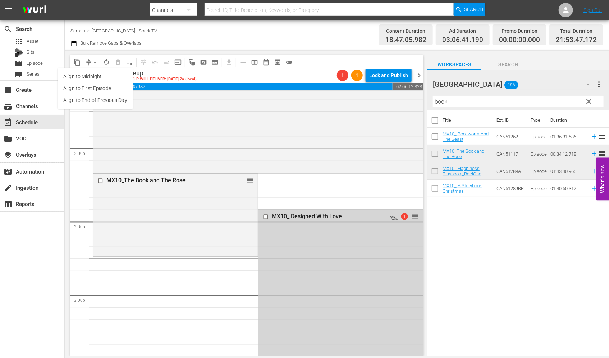
click at [119, 96] on li "Align to End of Previous Day" at bounding box center [96, 100] width 76 height 12
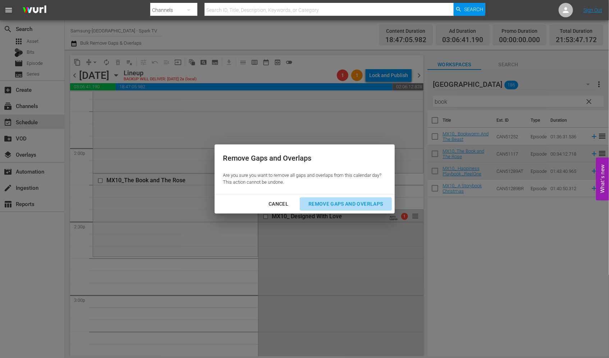
click at [377, 205] on div "Remove Gaps and Overlaps" at bounding box center [346, 203] width 86 height 9
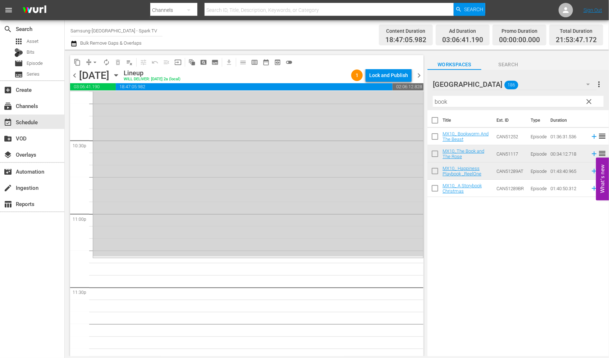
scroll to position [3258, 0]
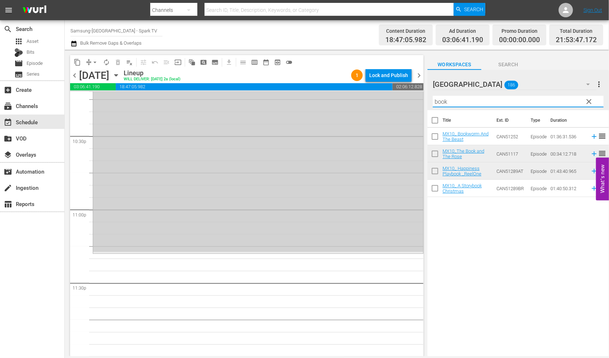
drag, startPoint x: 335, startPoint y: 92, endPoint x: 303, endPoint y: 92, distance: 31.3
click at [304, 92] on div "content_copy compress arrow_drop_down autorenew_outlined delete_forever_outline…" at bounding box center [337, 203] width 545 height 306
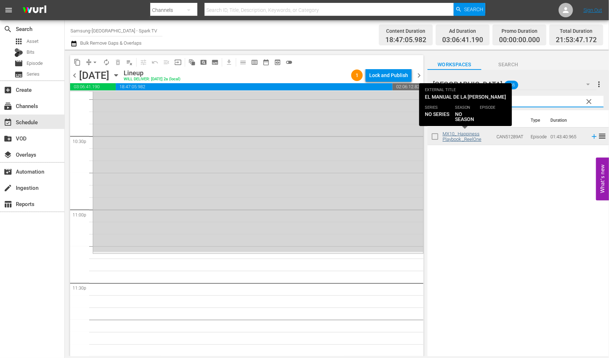
type input "happi"
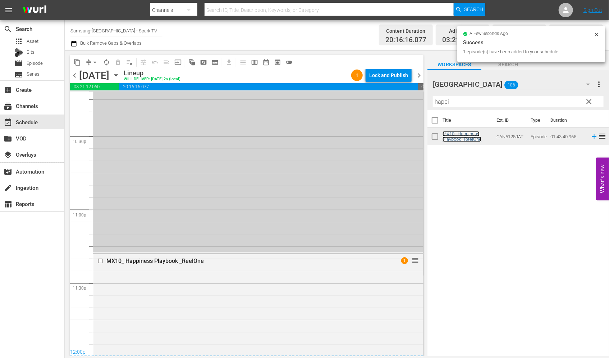
scroll to position [3410, 0]
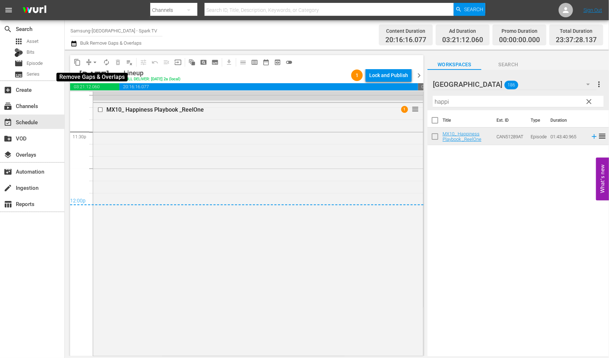
click at [95, 63] on span "arrow_drop_down" at bounding box center [94, 62] width 7 height 7
click at [102, 99] on li "Align to End of Previous Day" at bounding box center [96, 100] width 76 height 12
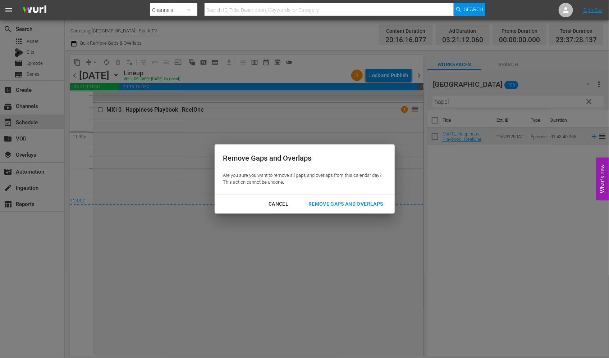
click at [351, 203] on div "Remove Gaps and Overlaps" at bounding box center [346, 203] width 86 height 9
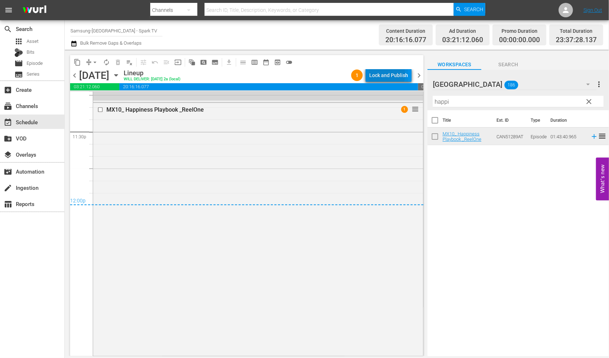
click at [383, 74] on div "Lock and Publish" at bounding box center [388, 75] width 39 height 13
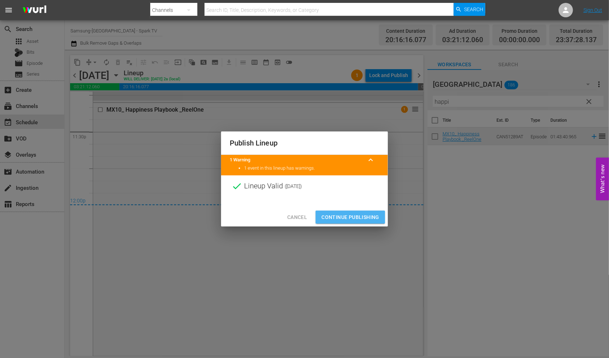
click at [341, 213] on span "Continue Publishing" at bounding box center [351, 217] width 58 height 9
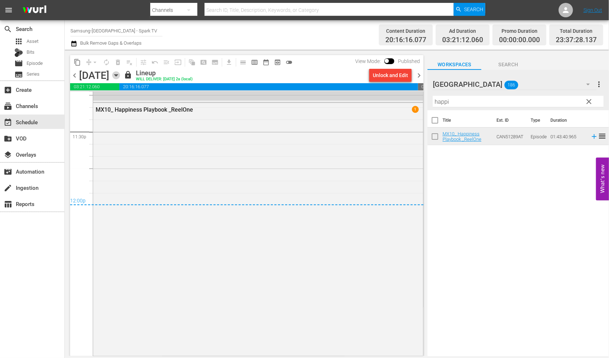
click at [118, 74] on icon "button" at bounding box center [115, 75] width 3 height 2
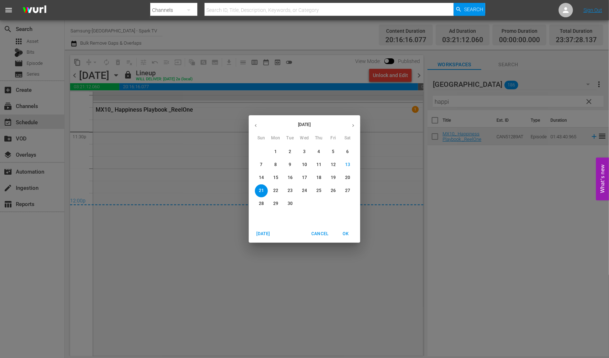
click at [277, 178] on p "15" at bounding box center [275, 177] width 5 height 6
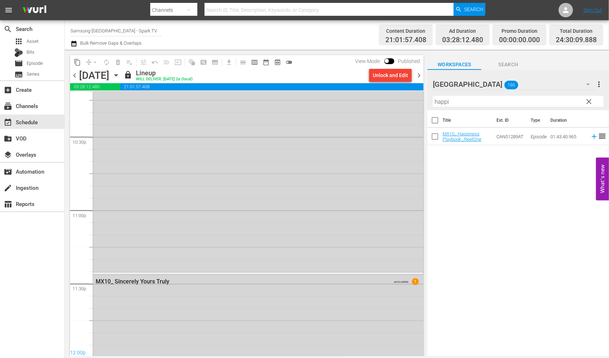
scroll to position [3397, 0]
click at [120, 76] on icon "button" at bounding box center [116, 75] width 8 height 8
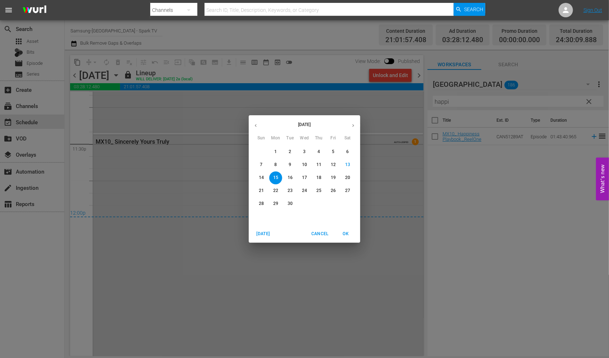
click at [292, 180] on p "16" at bounding box center [290, 177] width 5 height 6
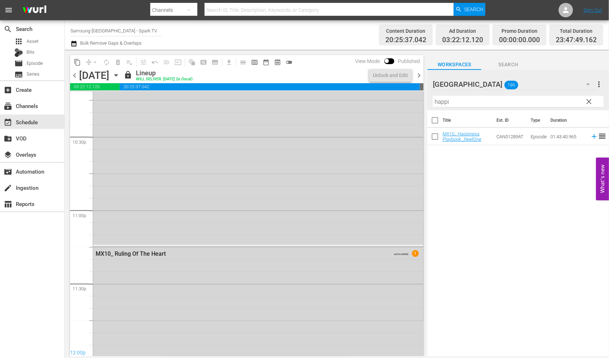
scroll to position [3393, 0]
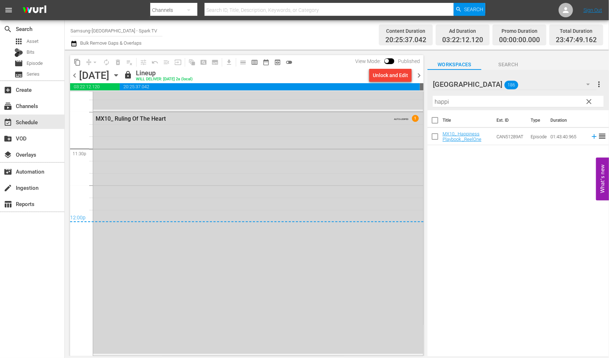
click at [120, 76] on icon "button" at bounding box center [116, 75] width 8 height 8
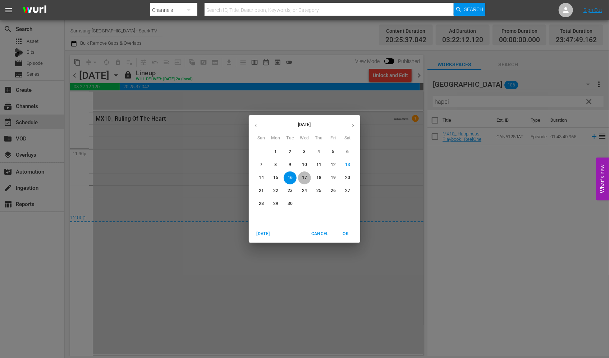
click at [303, 177] on p "17" at bounding box center [304, 177] width 5 height 6
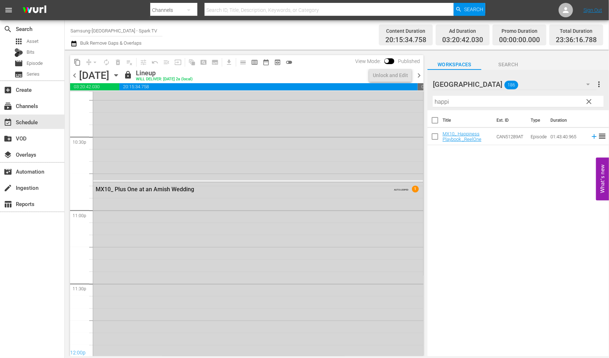
scroll to position [3334, 0]
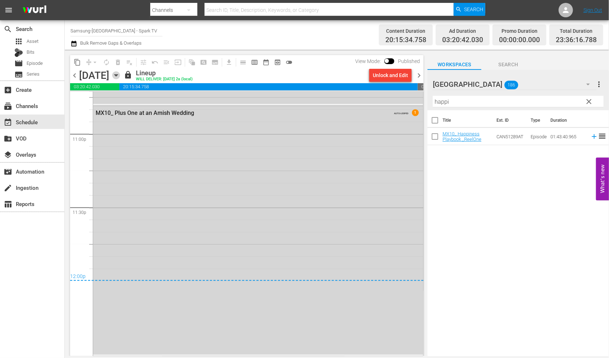
click at [120, 77] on icon "button" at bounding box center [116, 75] width 8 height 8
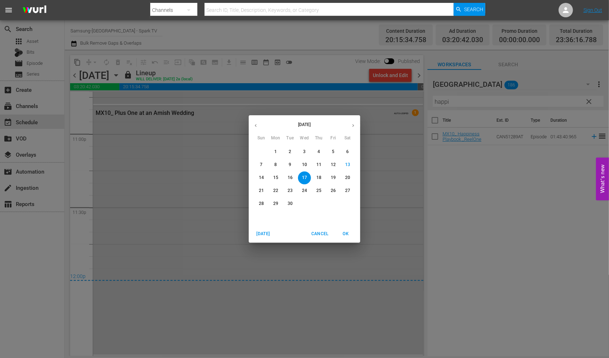
click at [318, 175] on p "18" at bounding box center [319, 177] width 5 height 6
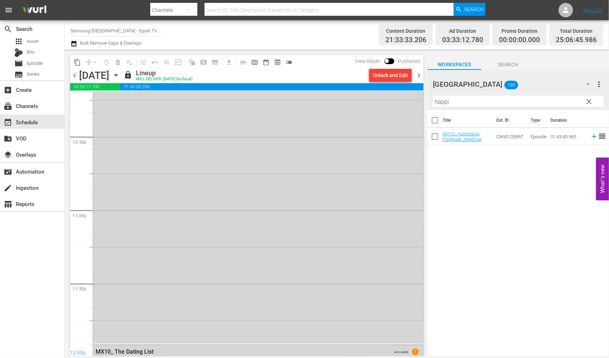
scroll to position [3434, 0]
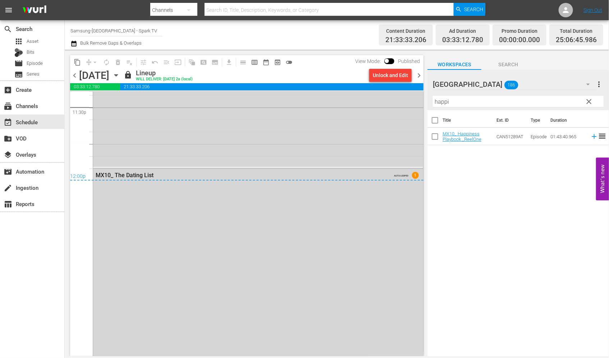
click at [120, 74] on icon "button" at bounding box center [116, 75] width 8 height 8
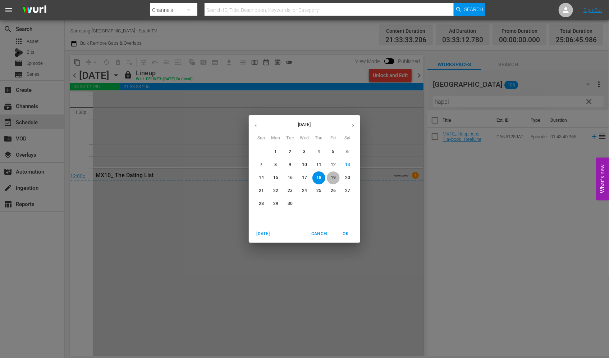
click at [333, 179] on p "19" at bounding box center [333, 177] width 5 height 6
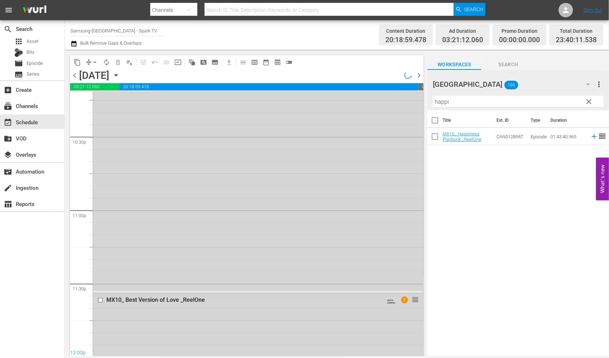
scroll to position [3410, 0]
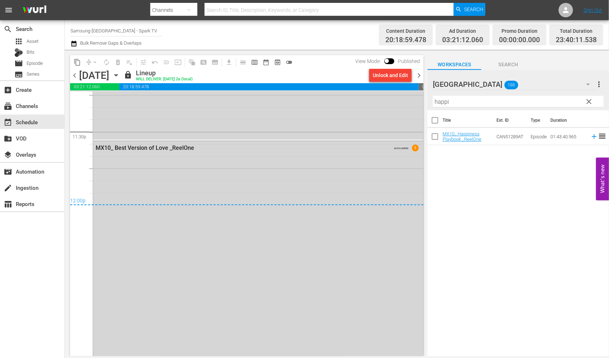
click at [120, 74] on icon "button" at bounding box center [116, 75] width 8 height 8
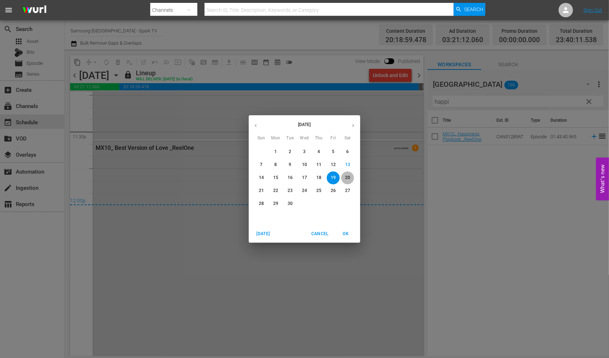
click at [347, 175] on p "20" at bounding box center [347, 177] width 5 height 6
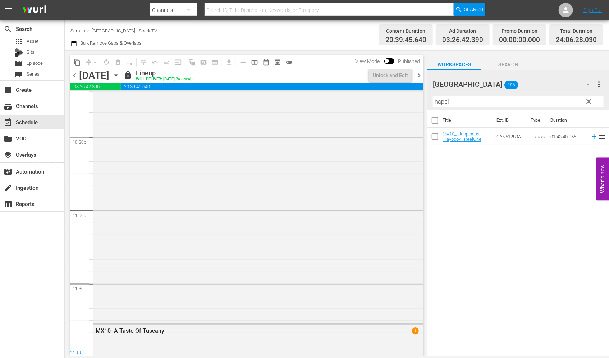
scroll to position [3361, 0]
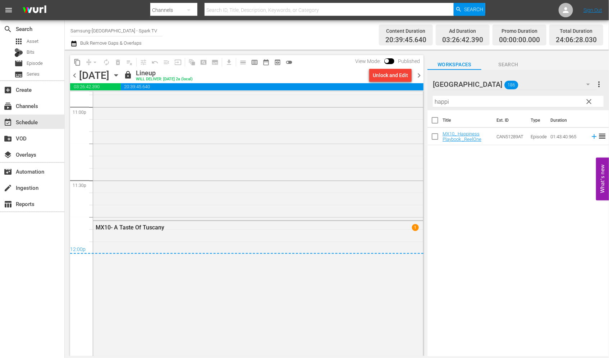
click at [120, 76] on icon "button" at bounding box center [116, 75] width 8 height 8
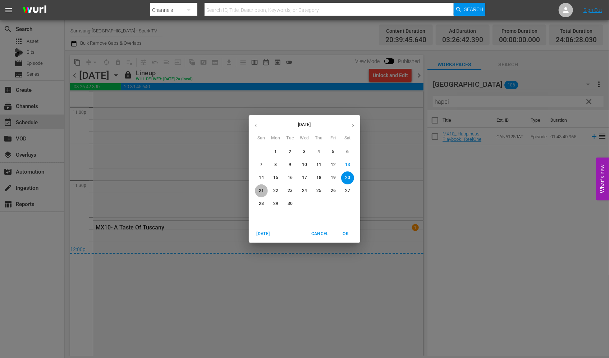
click at [261, 188] on p "21" at bounding box center [261, 190] width 5 height 6
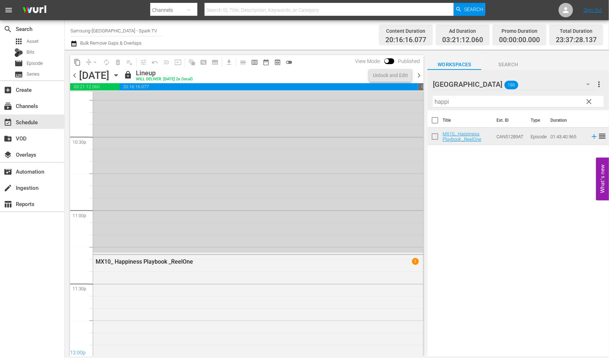
scroll to position [3410, 0]
